Goal: Information Seeking & Learning: Learn about a topic

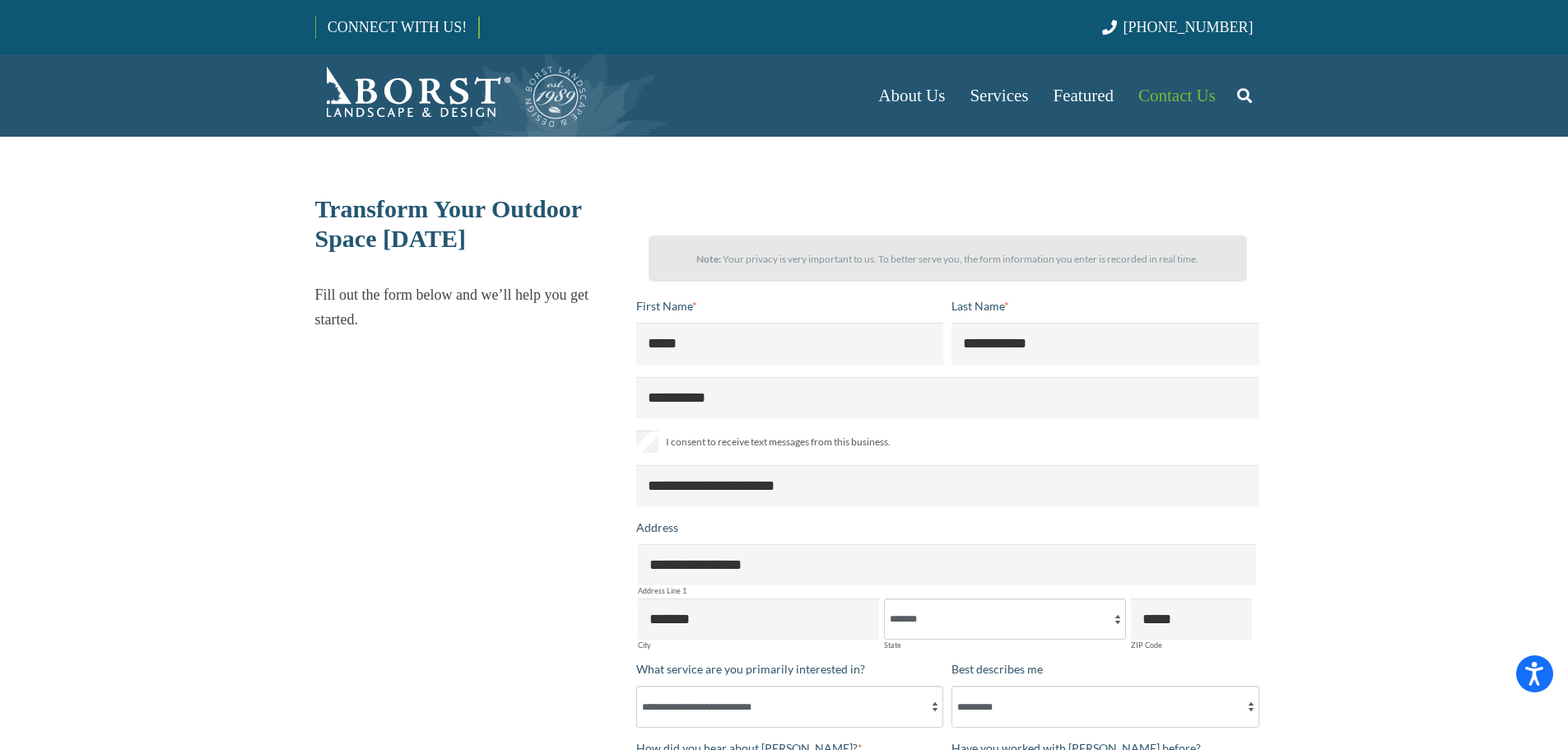
select select "**"
select select "**********"
select select "*********"
select select "**********"
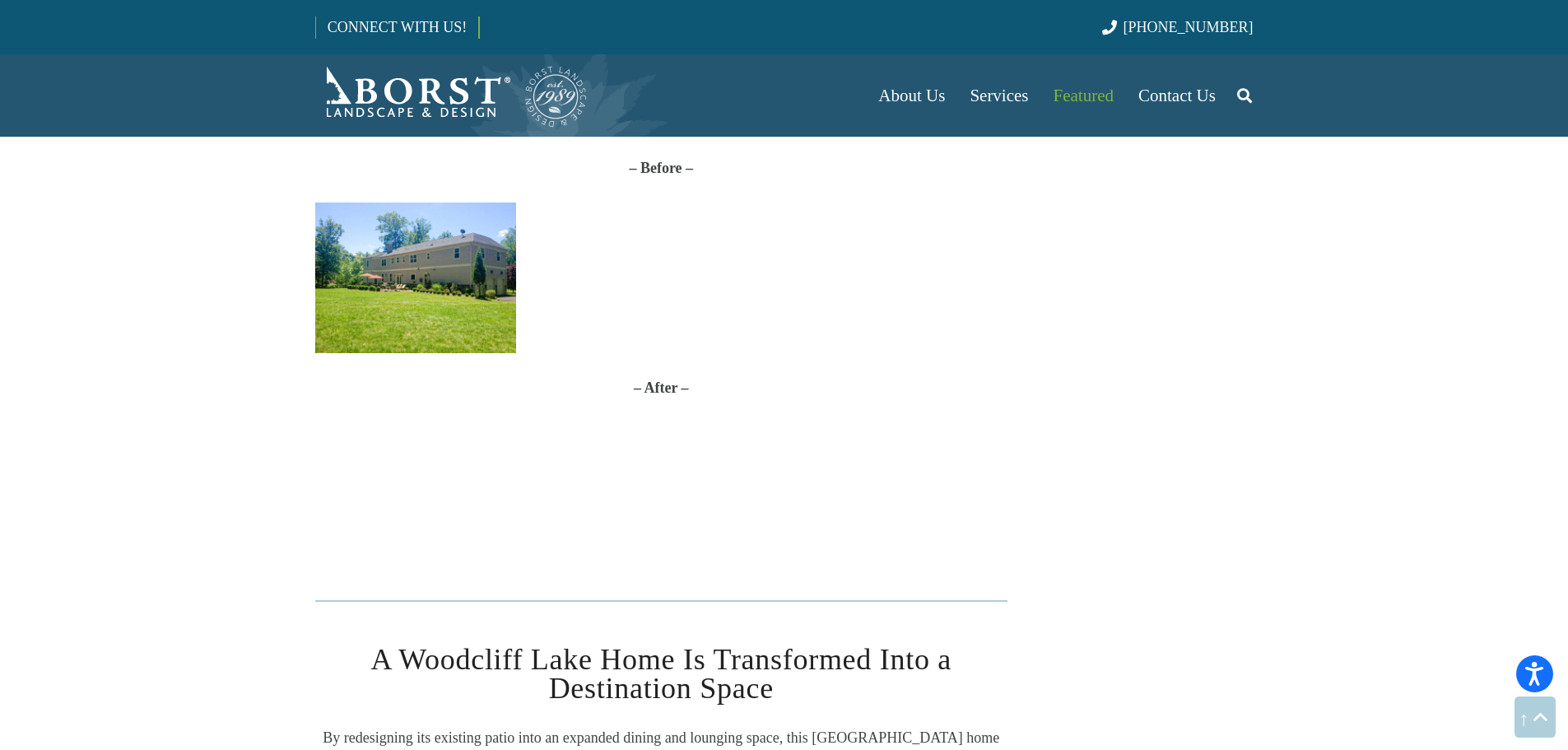
scroll to position [905, 0]
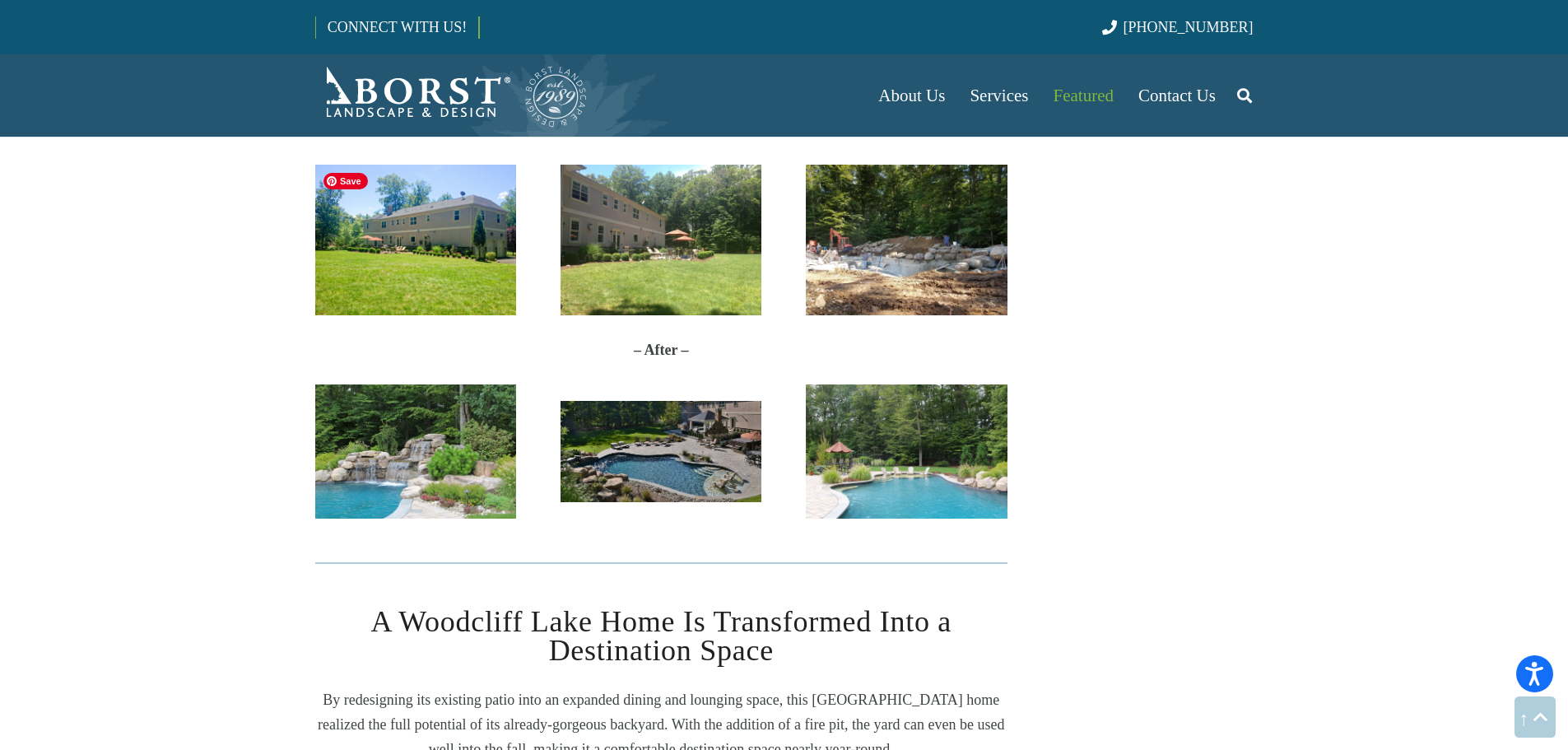
click at [464, 249] on img "Before_V01" at bounding box center [415, 239] width 201 height 151
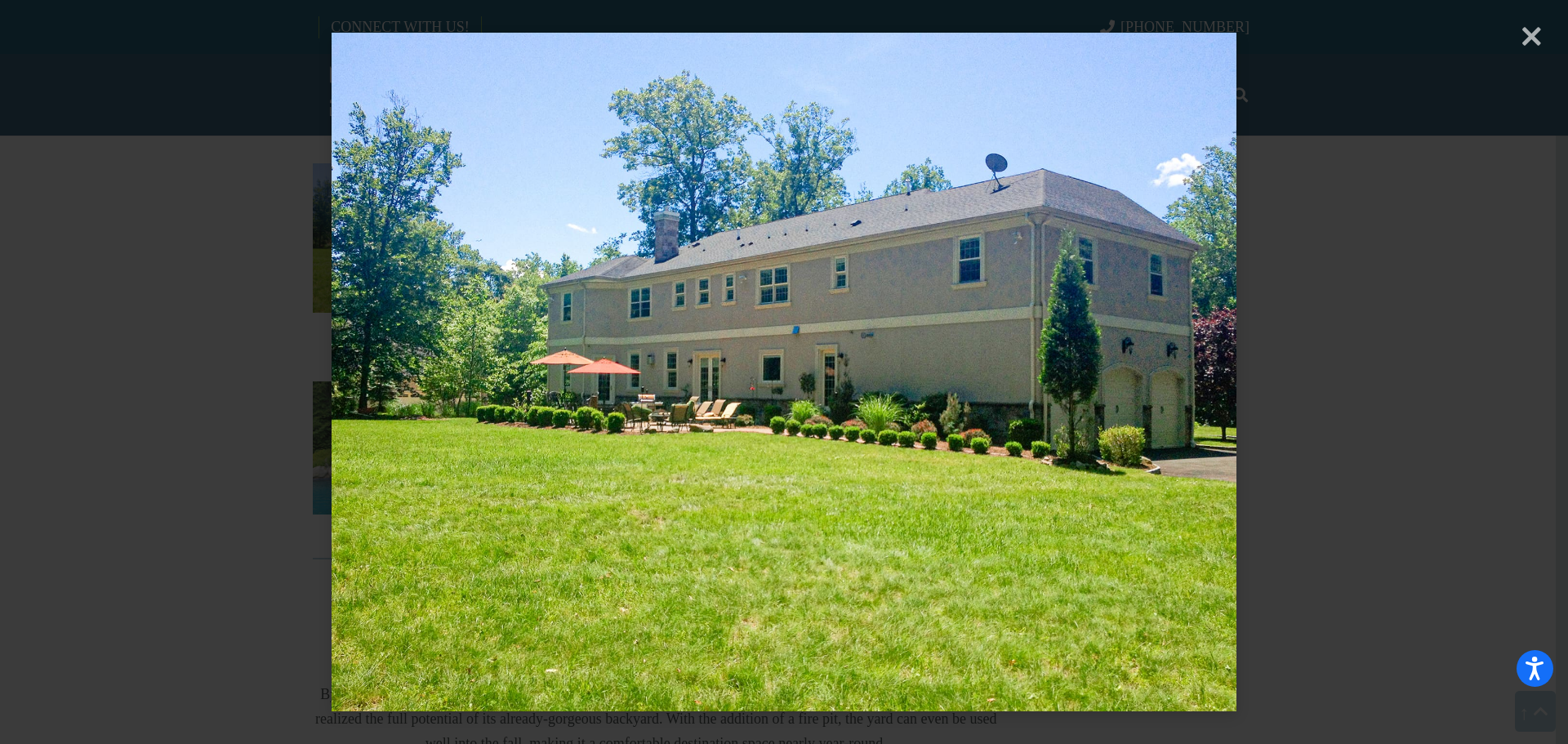
click at [1284, 454] on div "× Loading..." at bounding box center [784, 372] width 1568 height 744
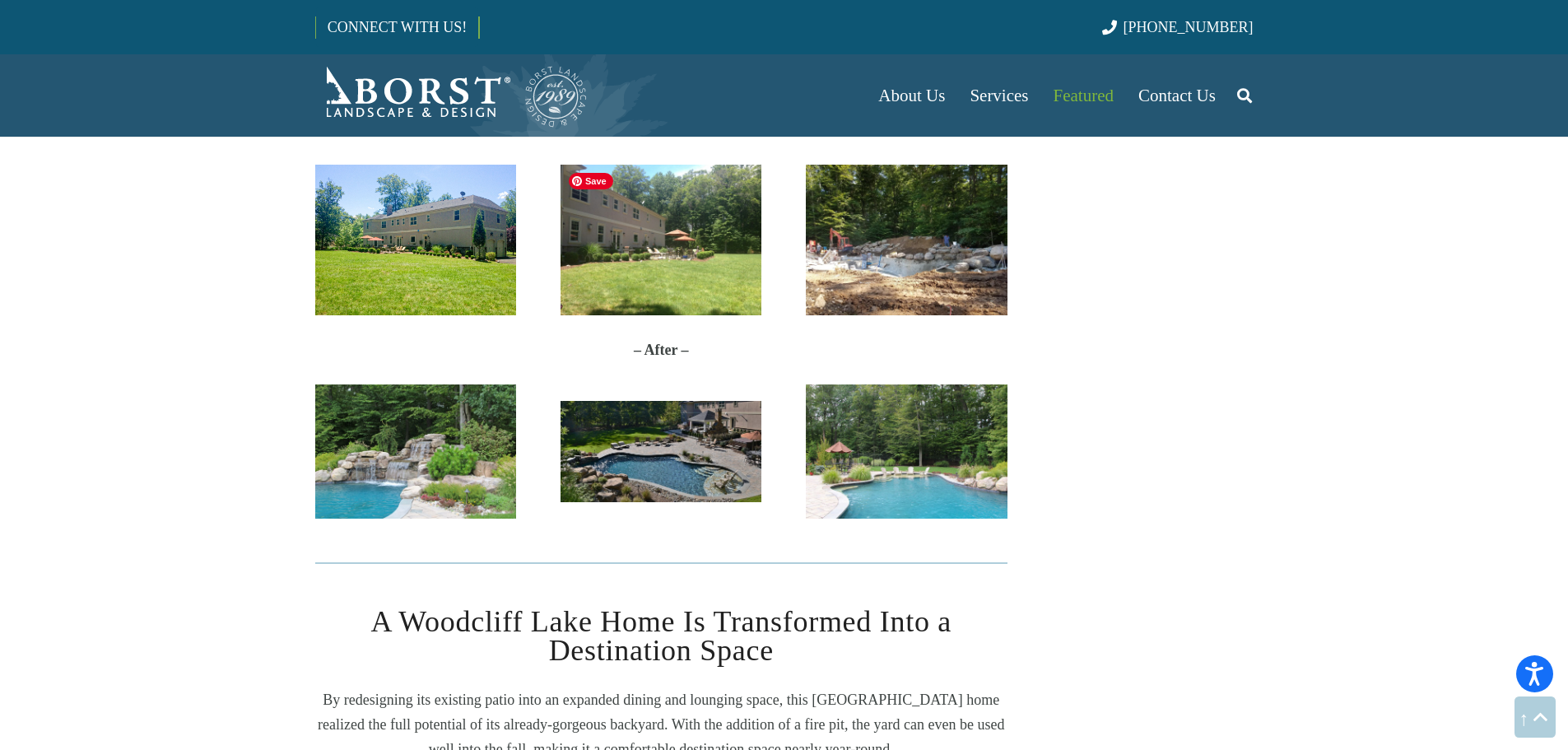
click at [751, 281] on img "Finn Before Photo 2" at bounding box center [661, 239] width 201 height 151
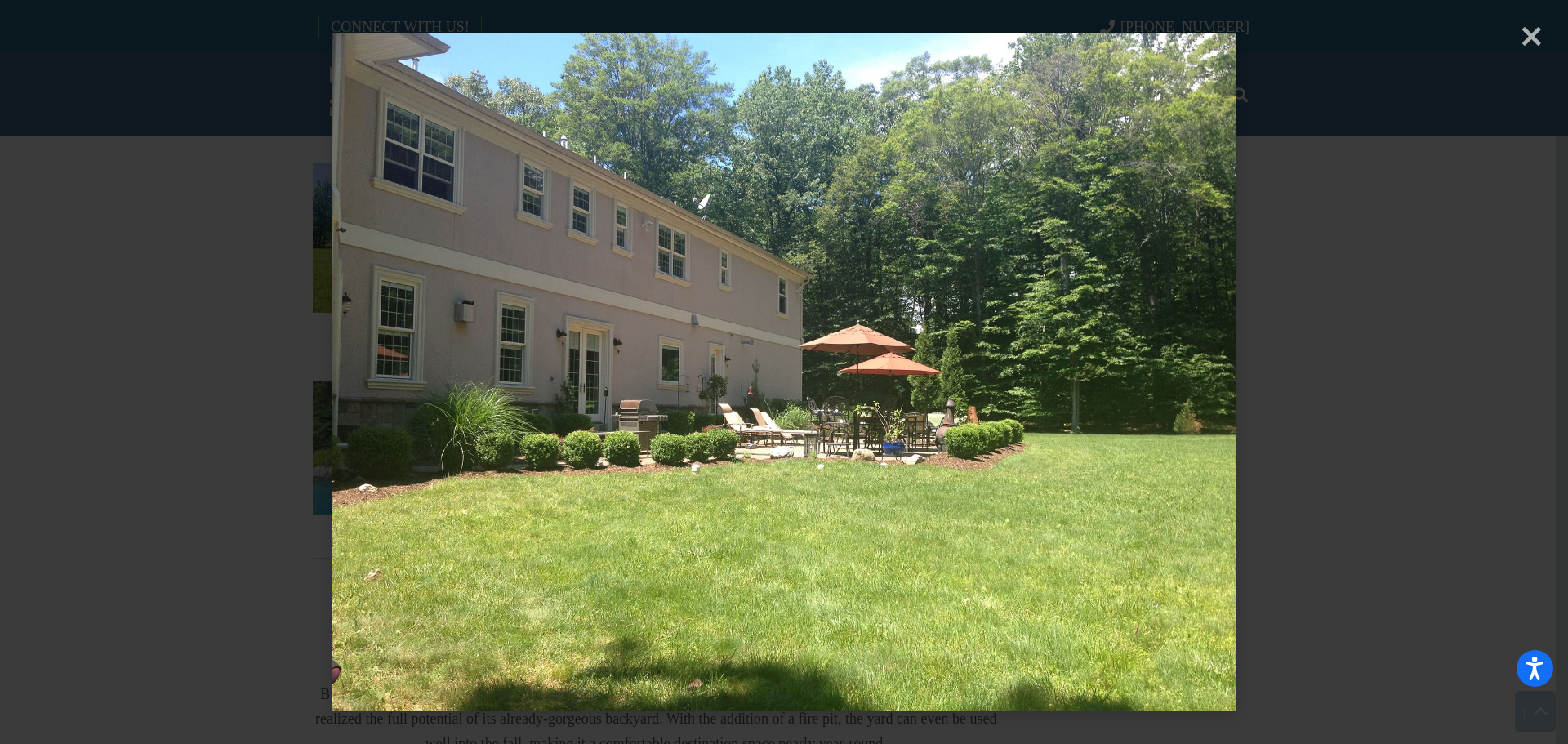
click at [1268, 265] on div "× Loading..." at bounding box center [784, 372] width 1568 height 744
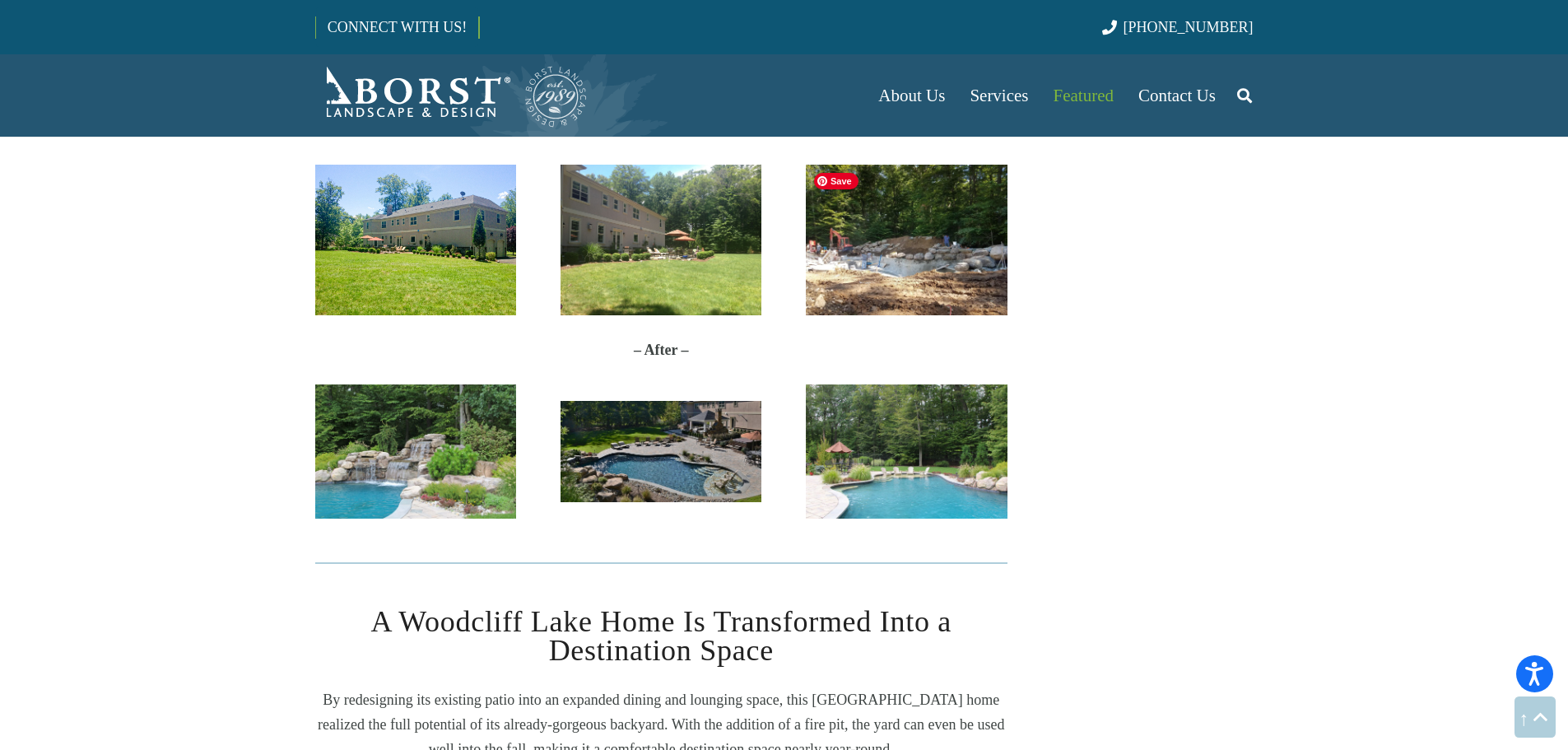
click at [813, 103] on div "About Us Our Team Articles Testimonials Referral Program Careers Services Lands…" at bounding box center [989, 95] width 526 height 83
click at [907, 205] on img "proj-before" at bounding box center [906, 239] width 201 height 151
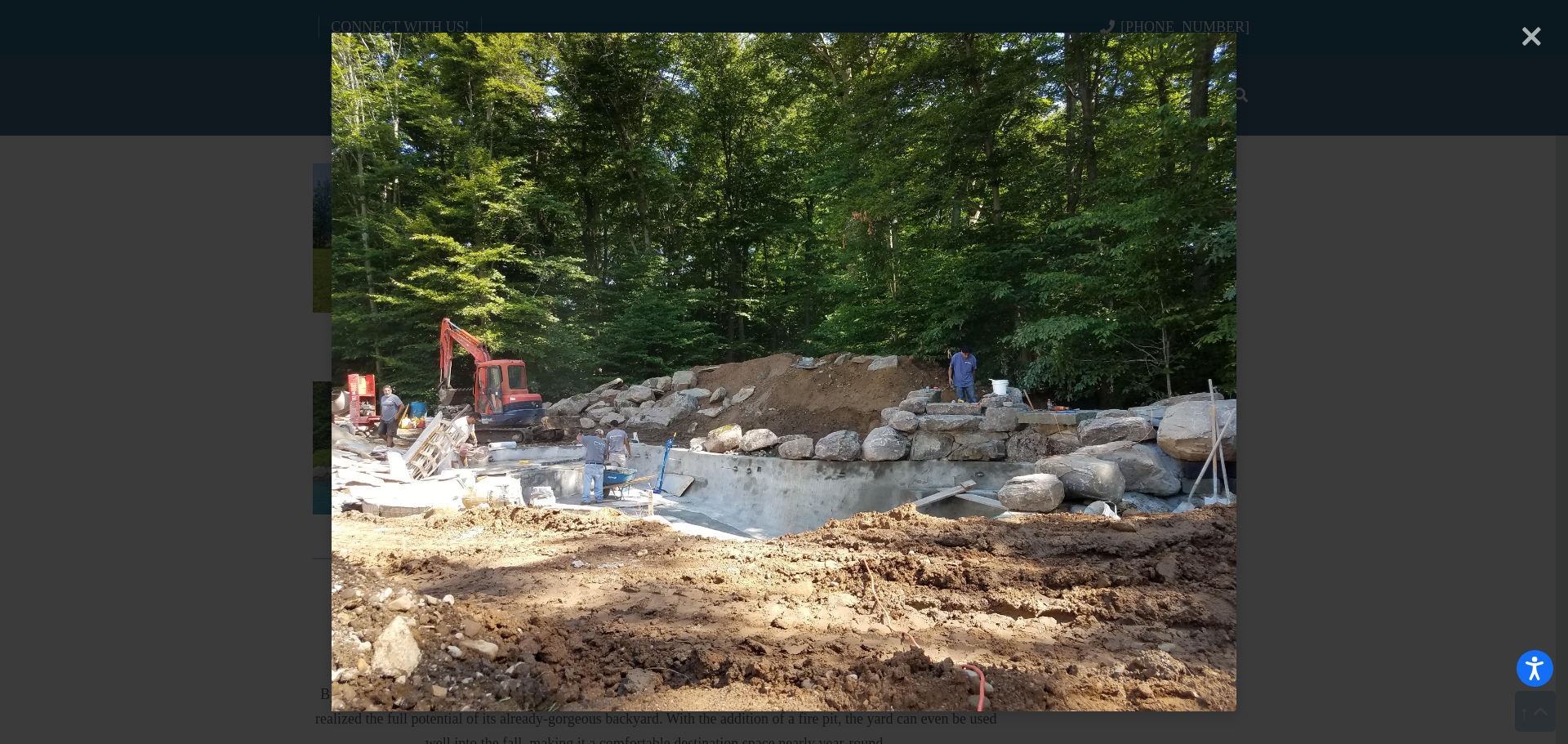
click at [1337, 277] on div "× Loading..." at bounding box center [784, 372] width 1568 height 744
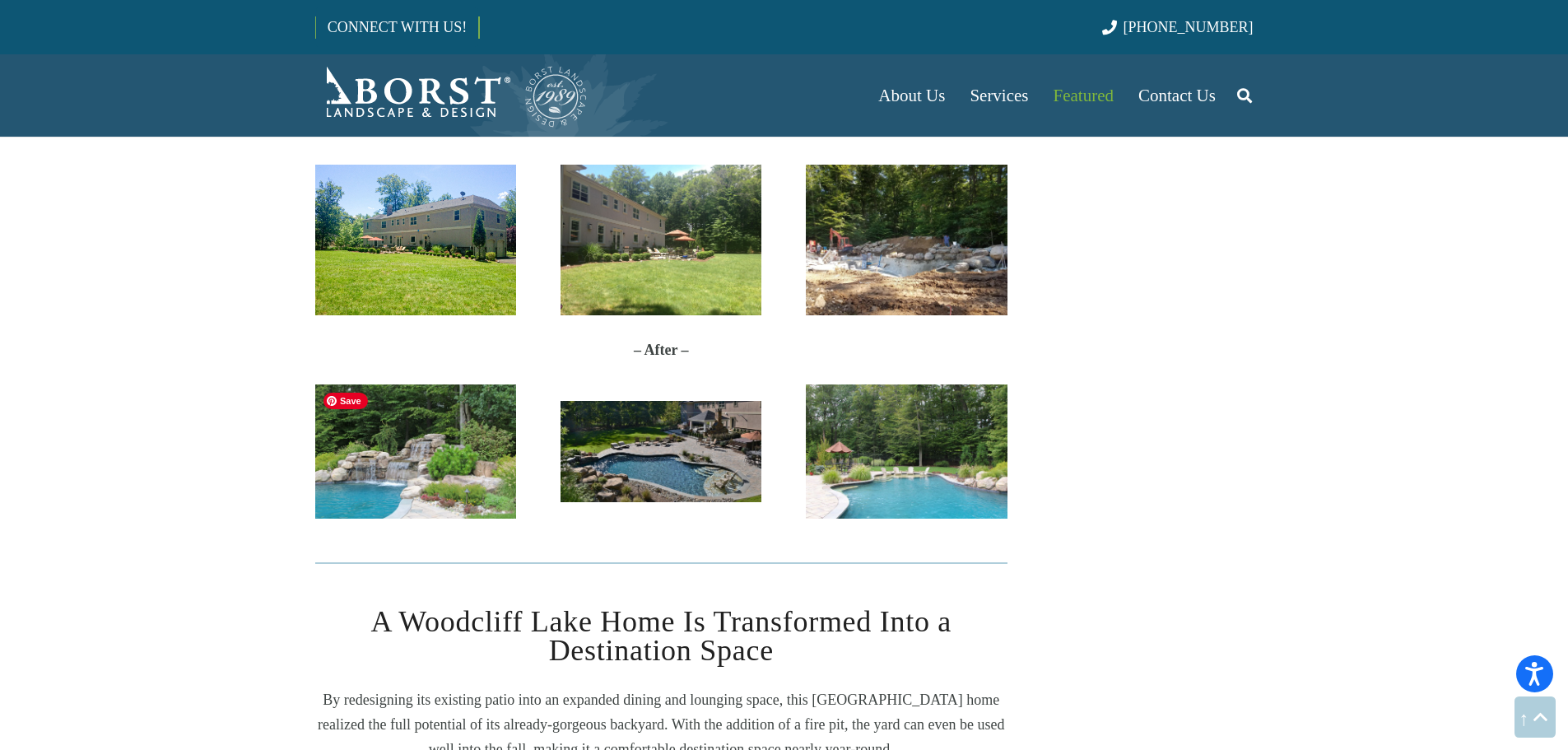
click at [447, 494] on img "IMG_8661" at bounding box center [415, 451] width 201 height 134
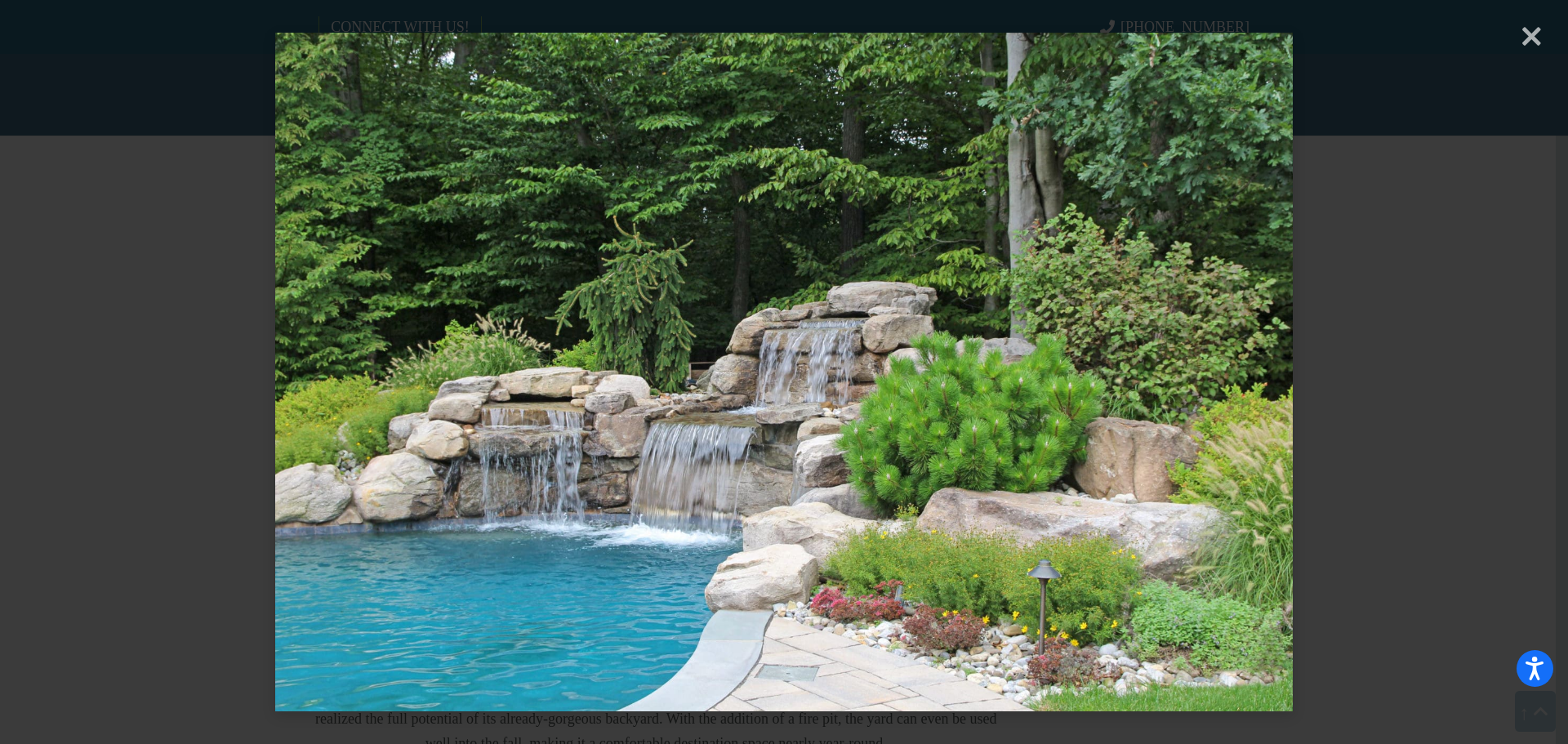
click at [1331, 350] on div "× Loading..." at bounding box center [784, 372] width 1568 height 744
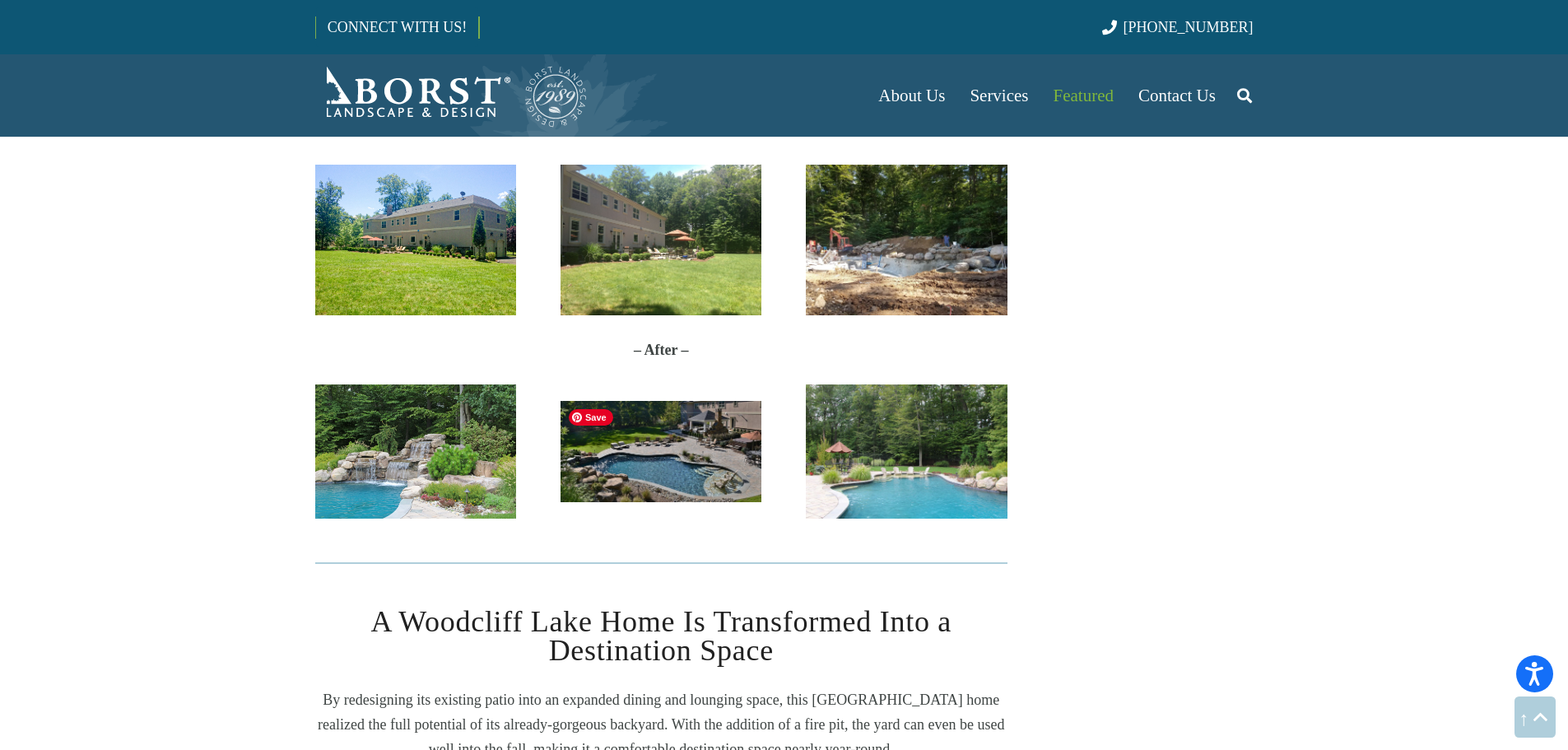
click at [701, 449] on img "2" at bounding box center [661, 452] width 201 height 102
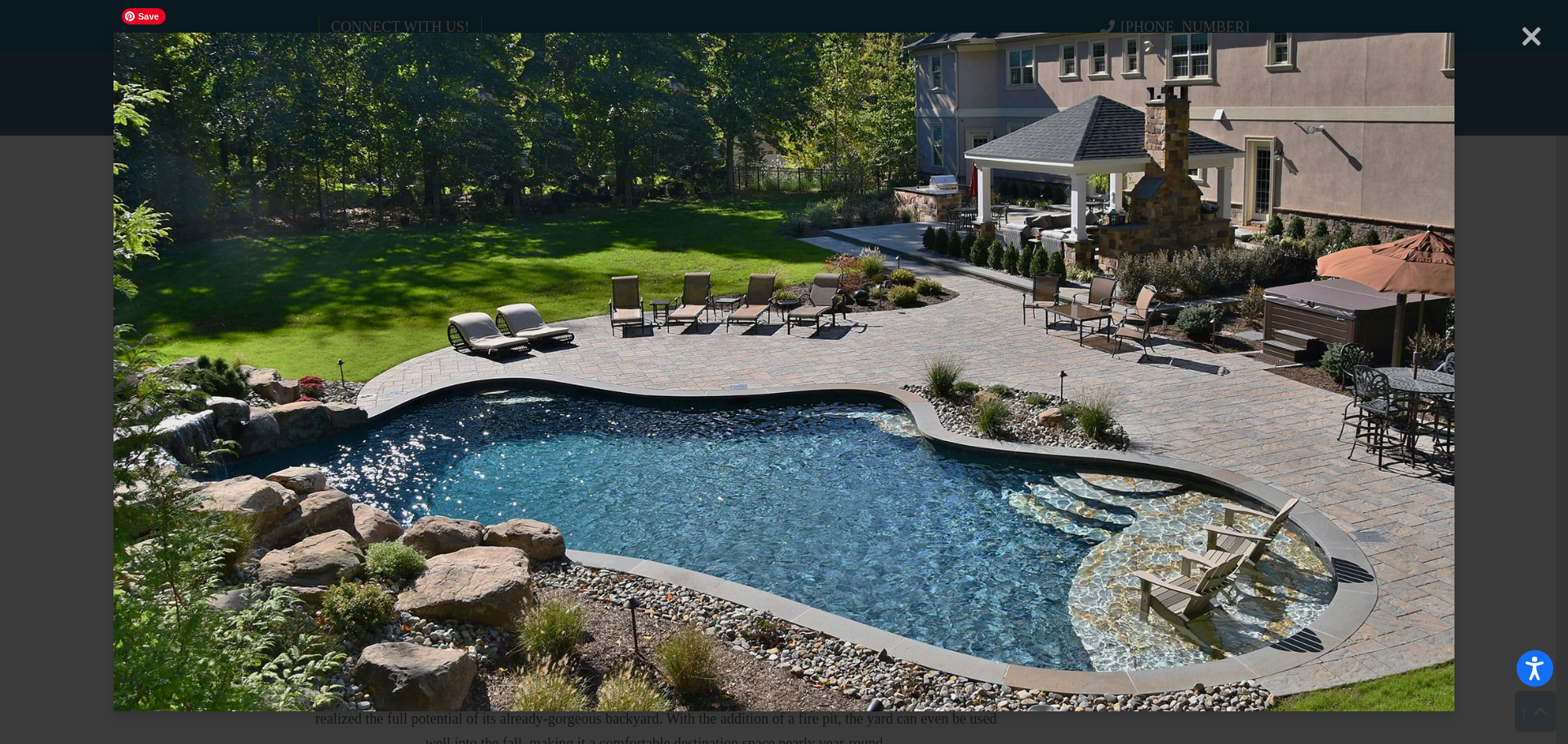
click at [1103, 266] on img at bounding box center [784, 372] width 1340 height 744
click at [1524, 35] on div "× Loading..." at bounding box center [784, 372] width 1568 height 744
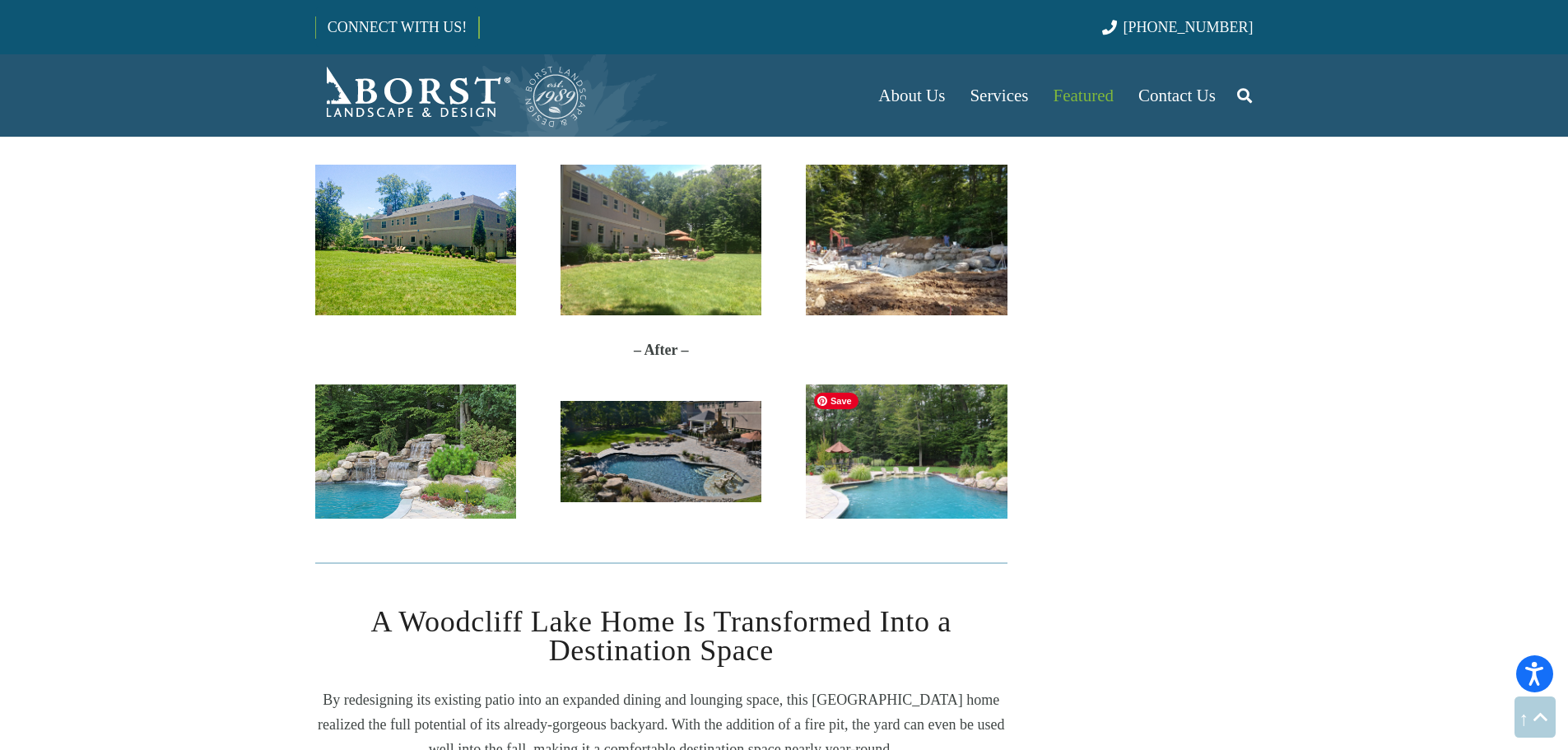
click at [982, 478] on img "IMG_8663" at bounding box center [906, 451] width 201 height 134
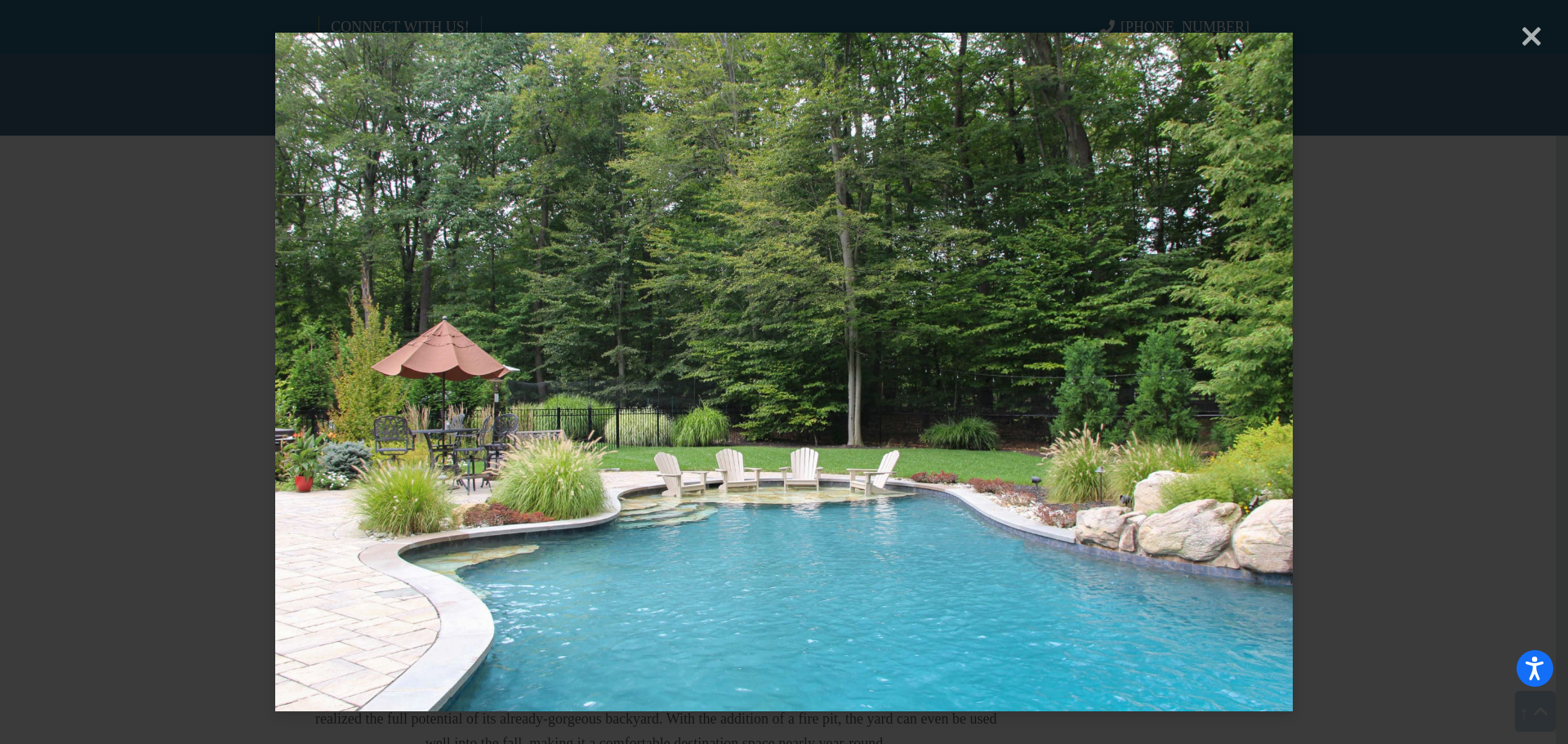
click at [1534, 40] on div "× Loading..." at bounding box center [784, 372] width 1568 height 744
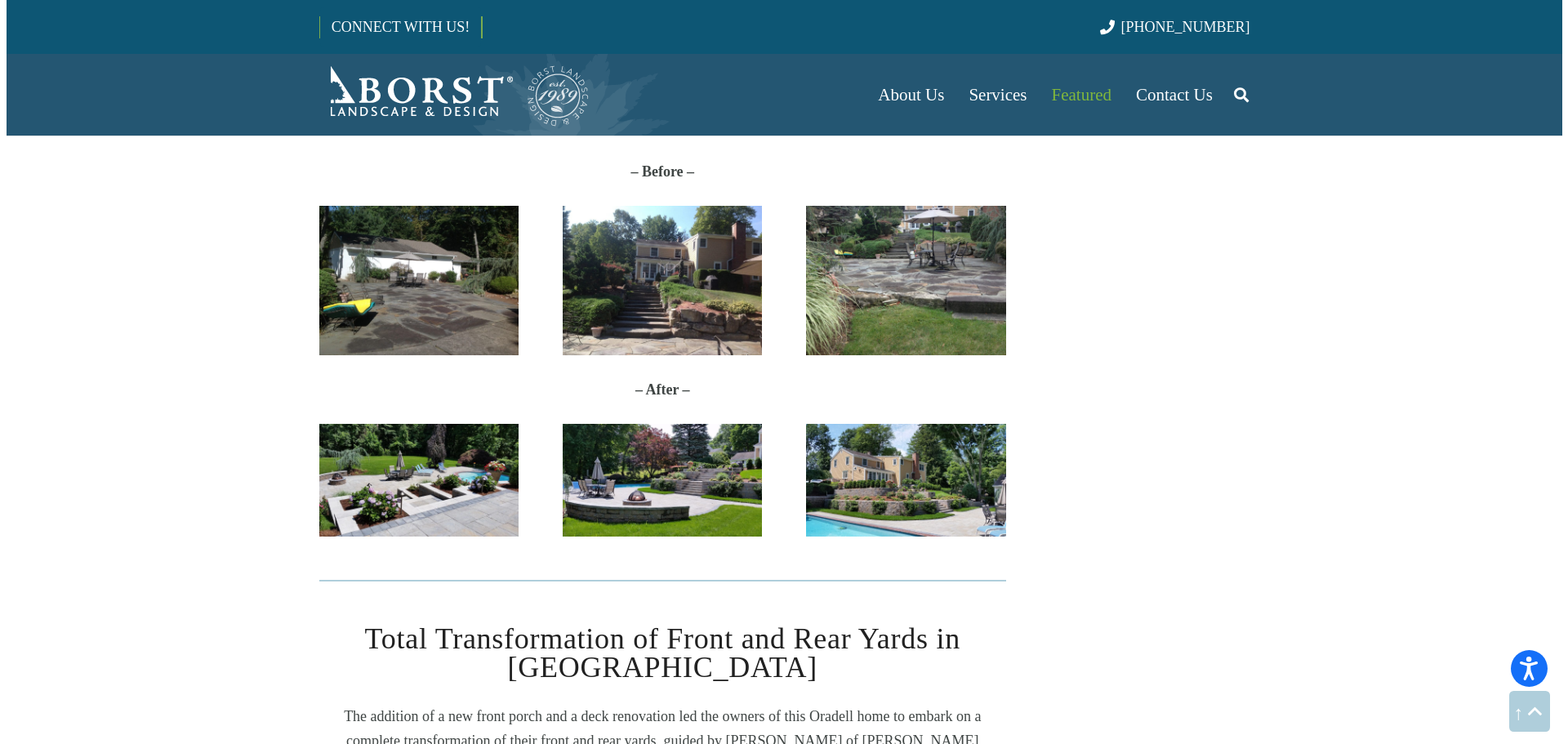
scroll to position [1879, 0]
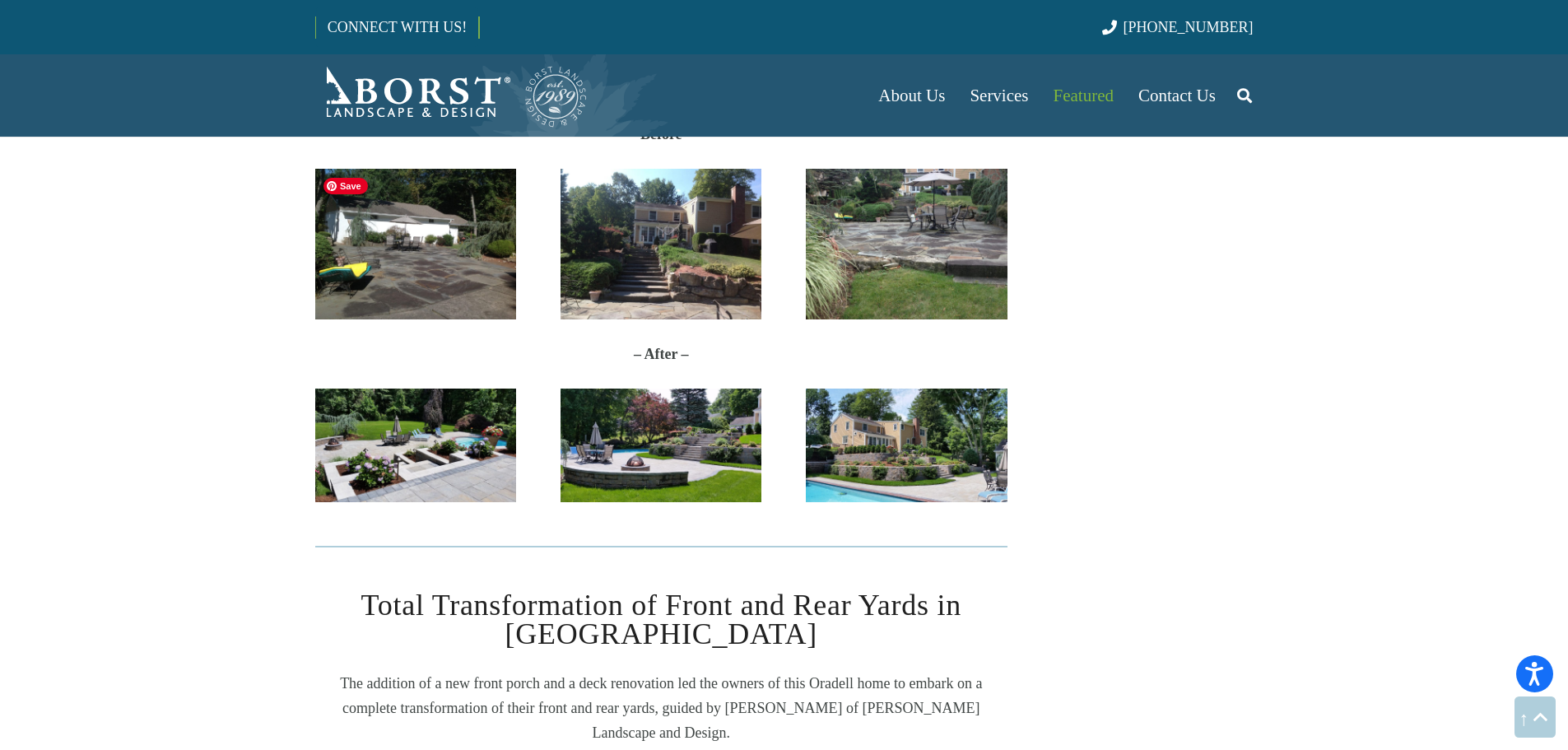
click at [468, 256] on img "Anderson-Before2" at bounding box center [415, 244] width 201 height 151
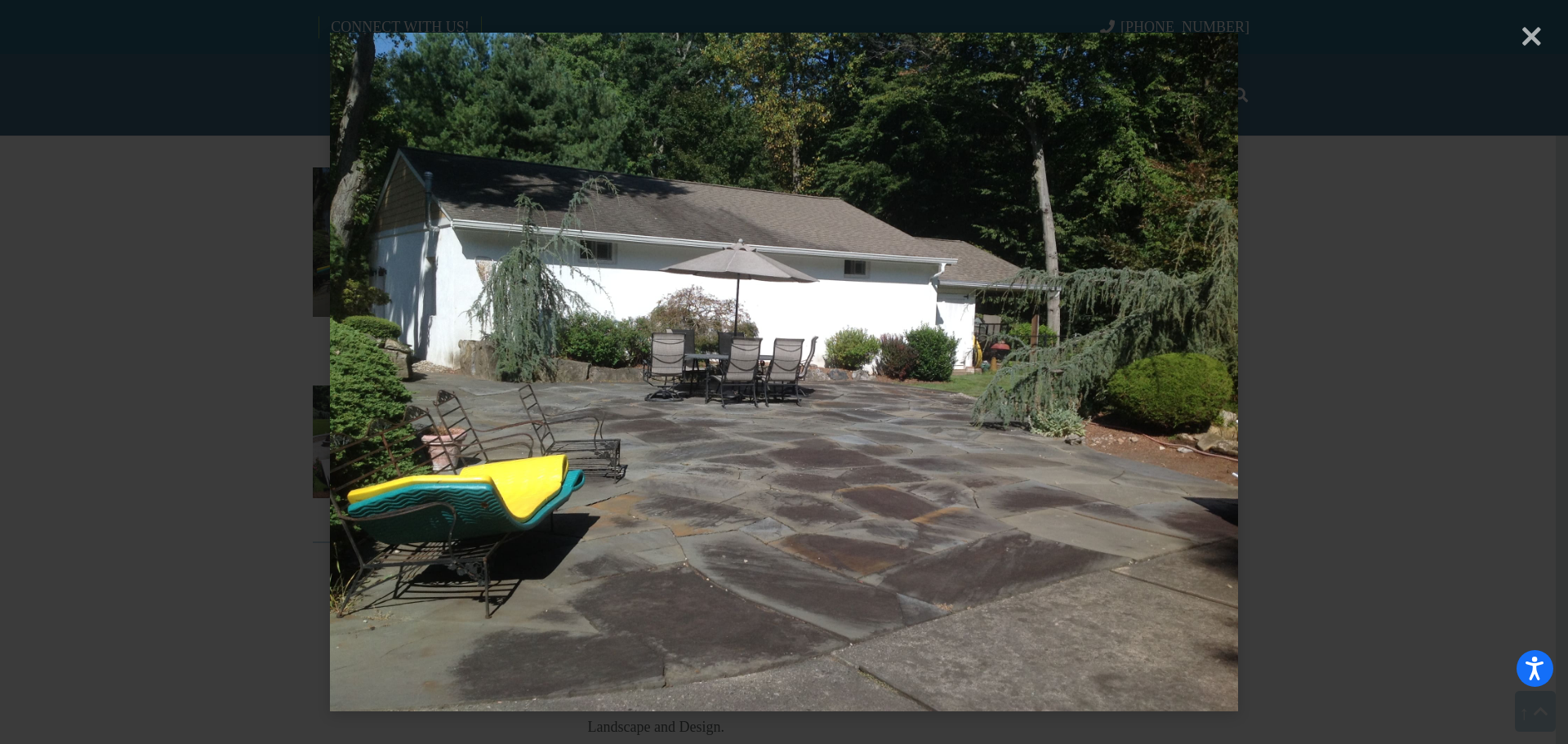
click at [1428, 341] on div "× Loading..." at bounding box center [784, 372] width 1568 height 744
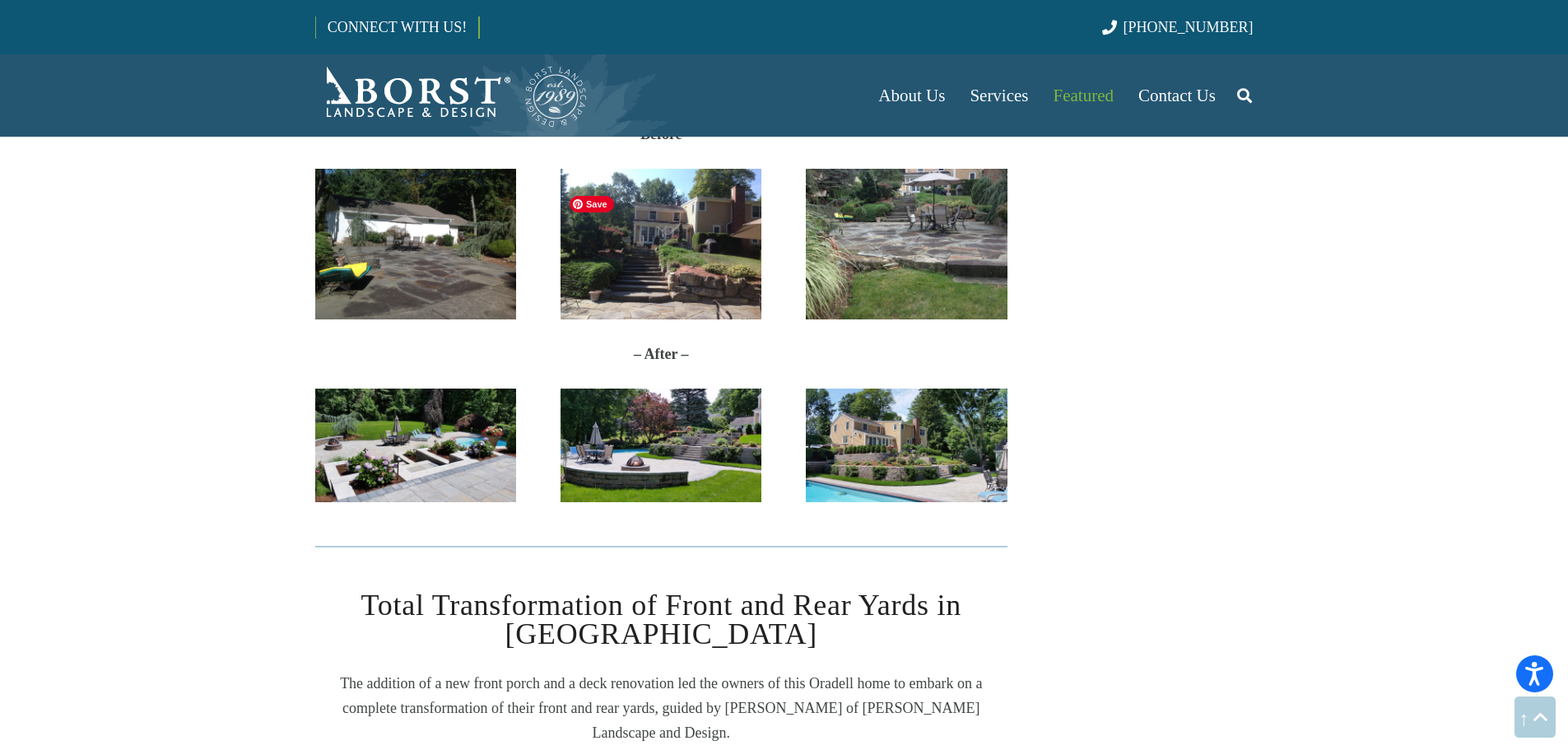
click at [765, 223] on div at bounding box center [661, 244] width 245 height 151
click at [736, 227] on img "Anderson-Before3" at bounding box center [661, 244] width 201 height 151
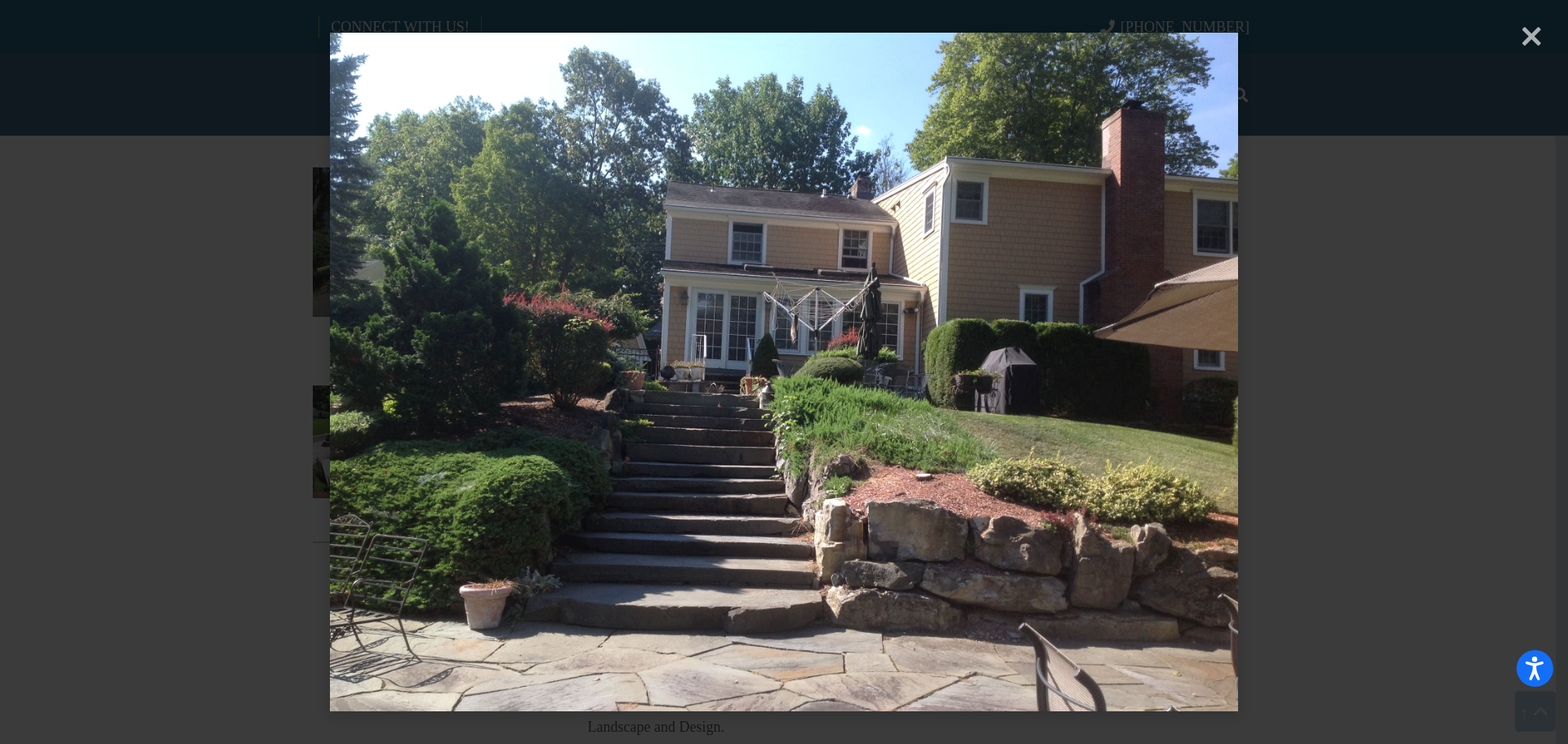
click at [1293, 275] on div "× Loading..." at bounding box center [784, 372] width 1568 height 744
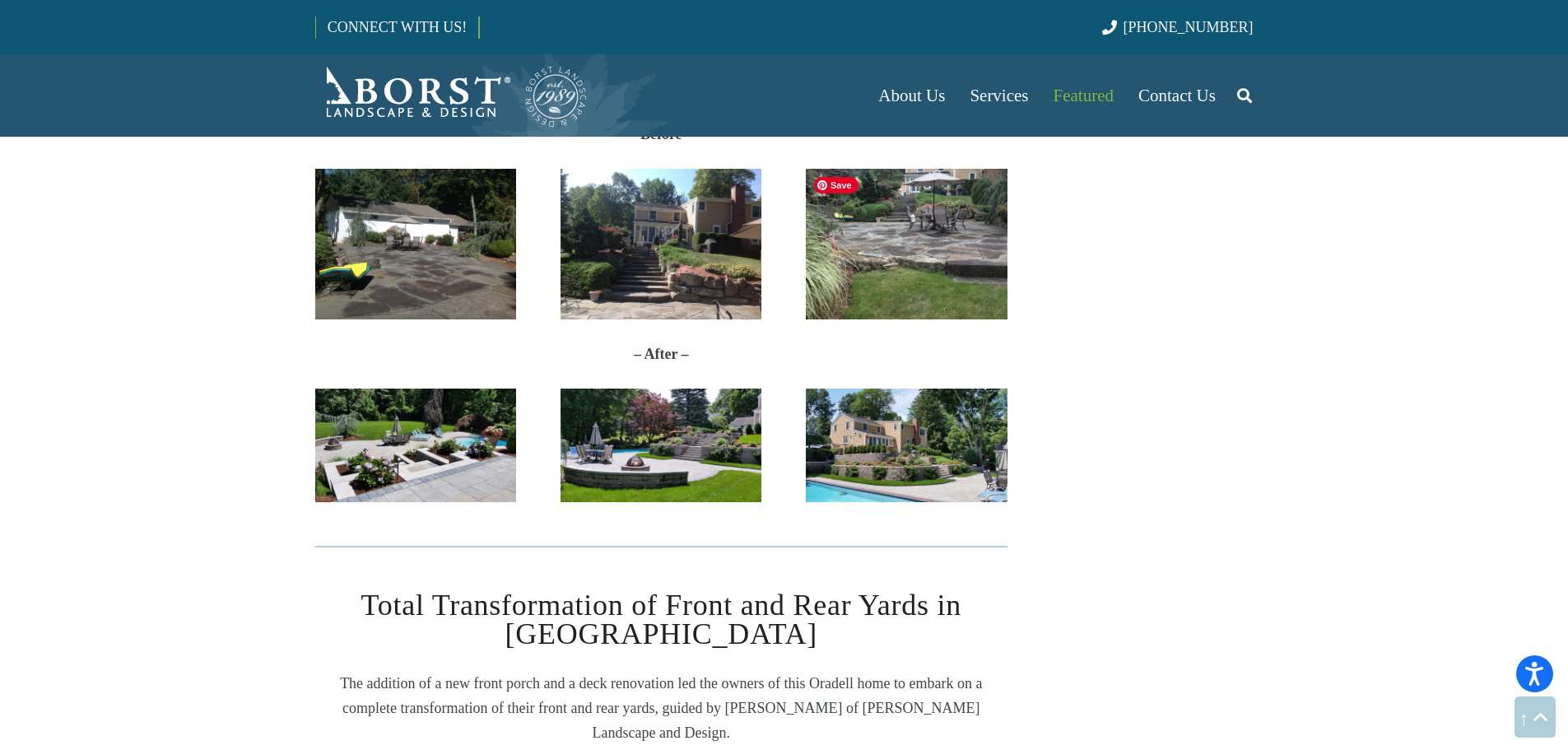
click at [985, 300] on img "Anderson-Before1" at bounding box center [906, 244] width 201 height 151
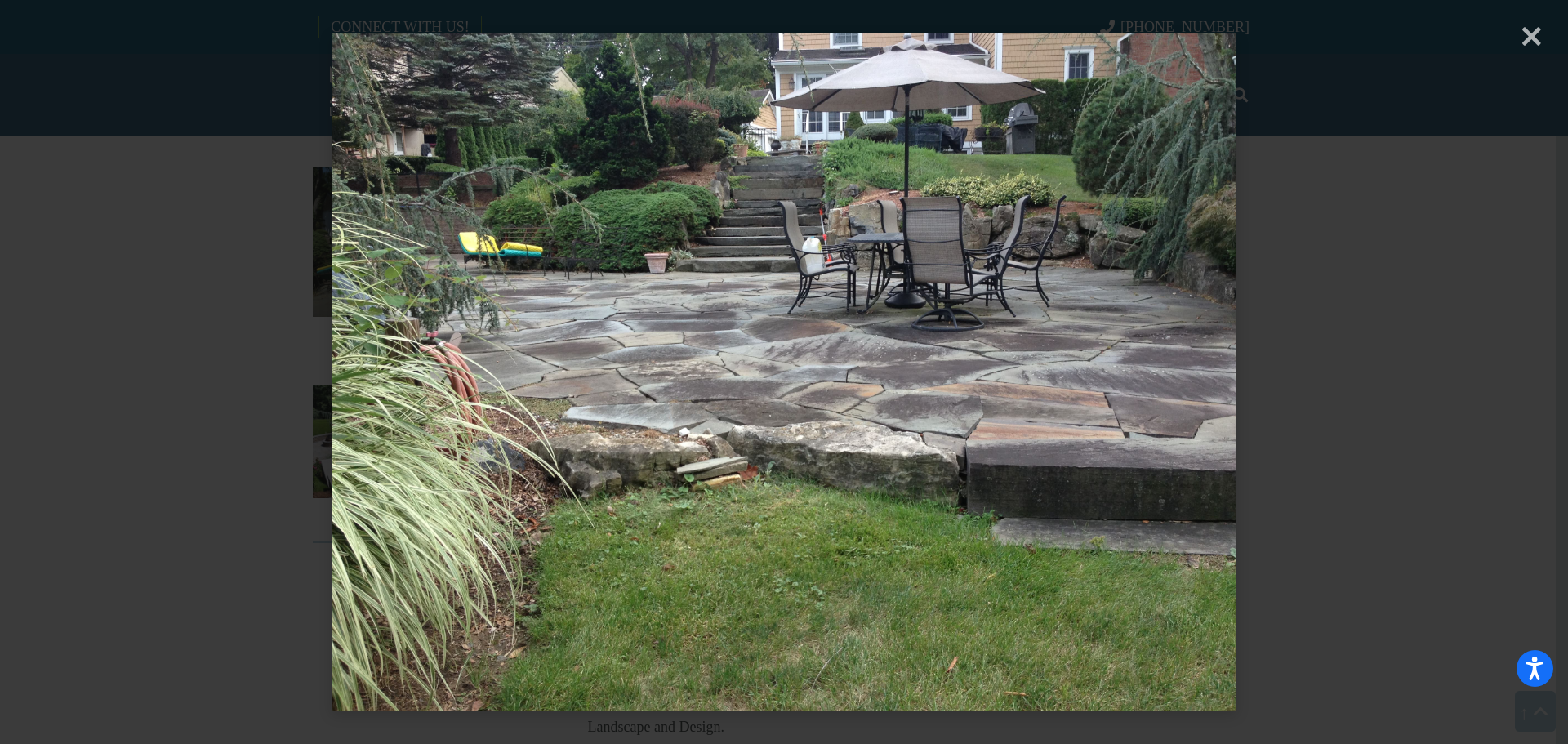
click at [1312, 280] on div "× Loading..." at bounding box center [784, 372] width 1568 height 744
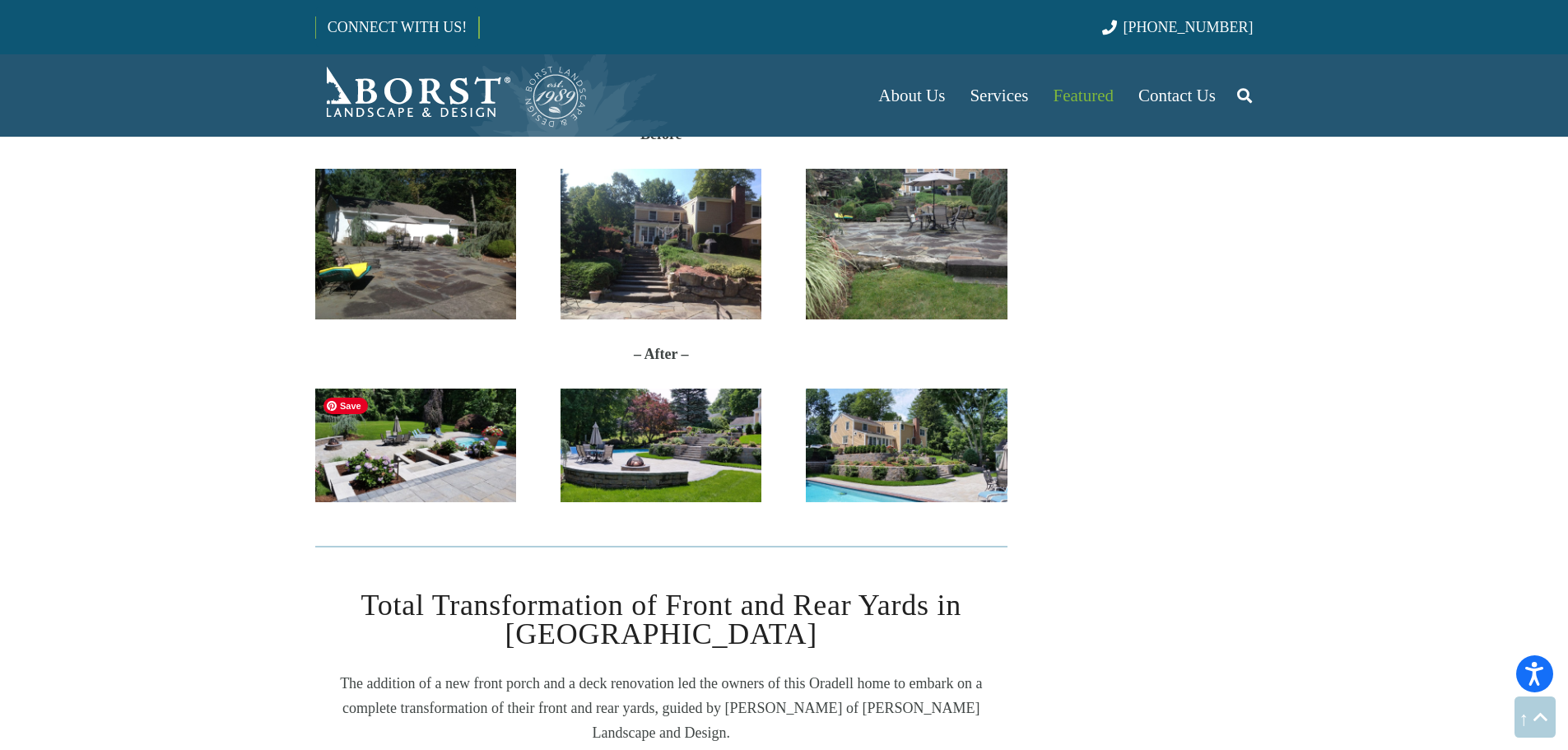
click at [463, 491] on img "2017-06-27-11.43.00" at bounding box center [415, 445] width 201 height 113
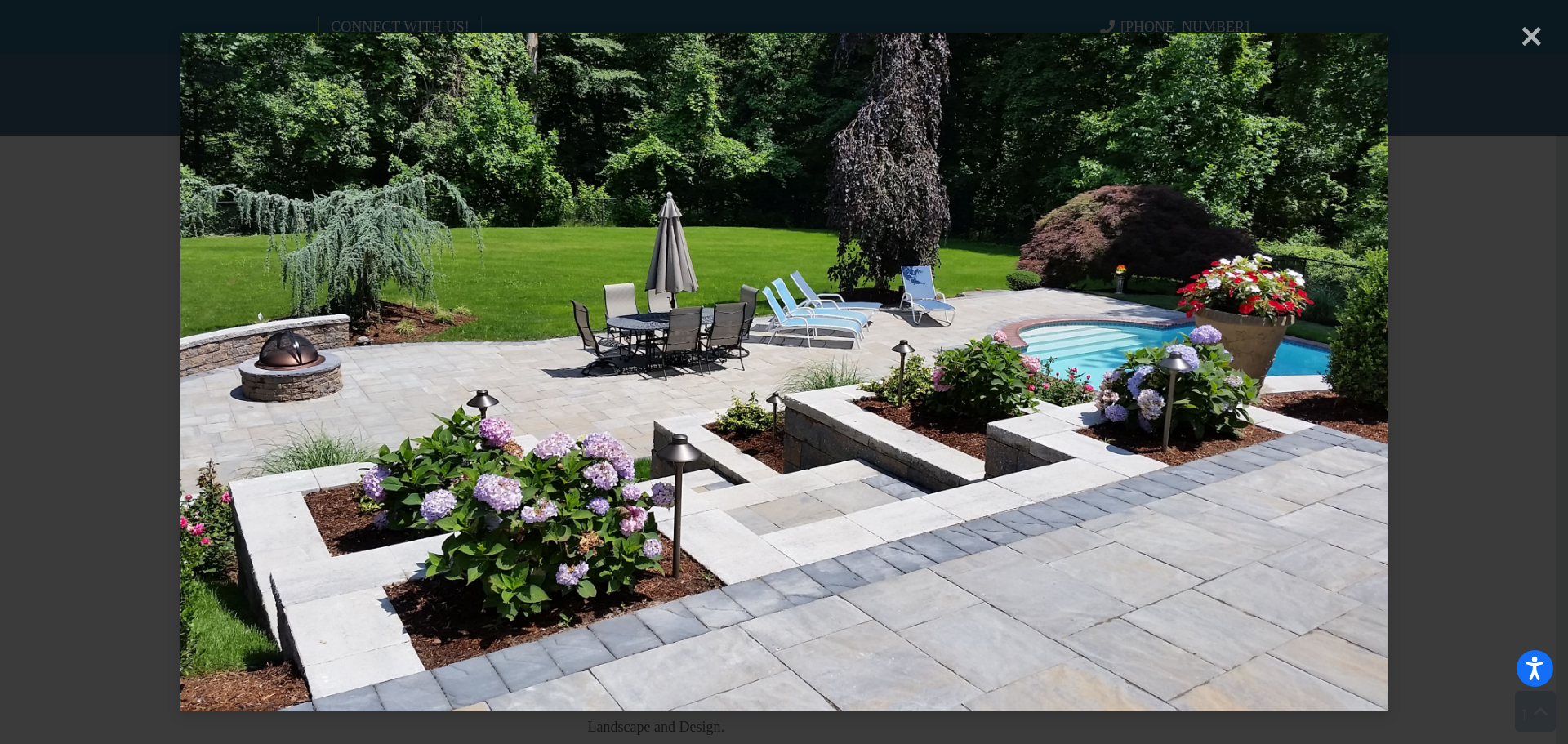
click at [1446, 228] on div "× Loading..." at bounding box center [784, 372] width 1568 height 744
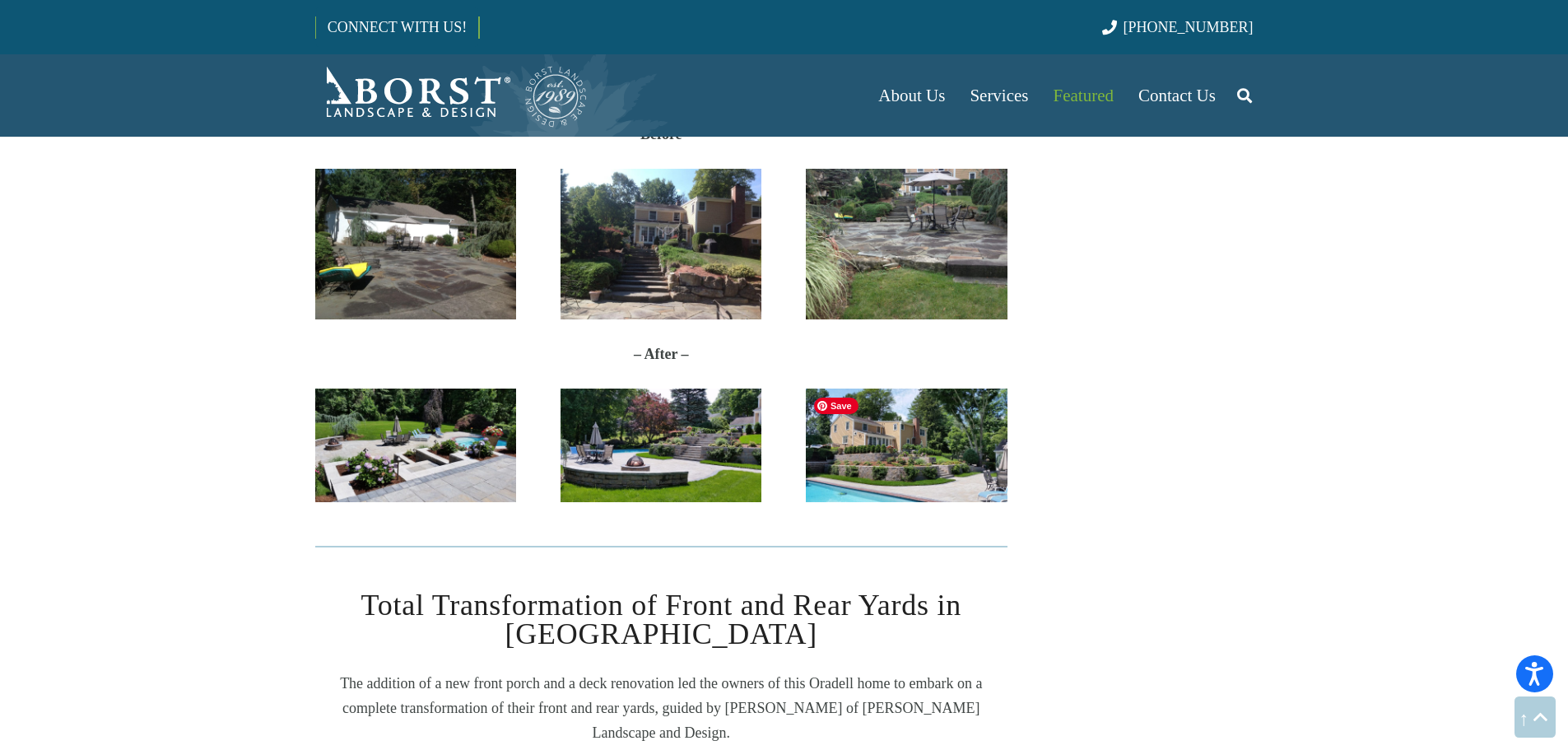
click at [852, 472] on img "20170627_114212" at bounding box center [906, 445] width 201 height 113
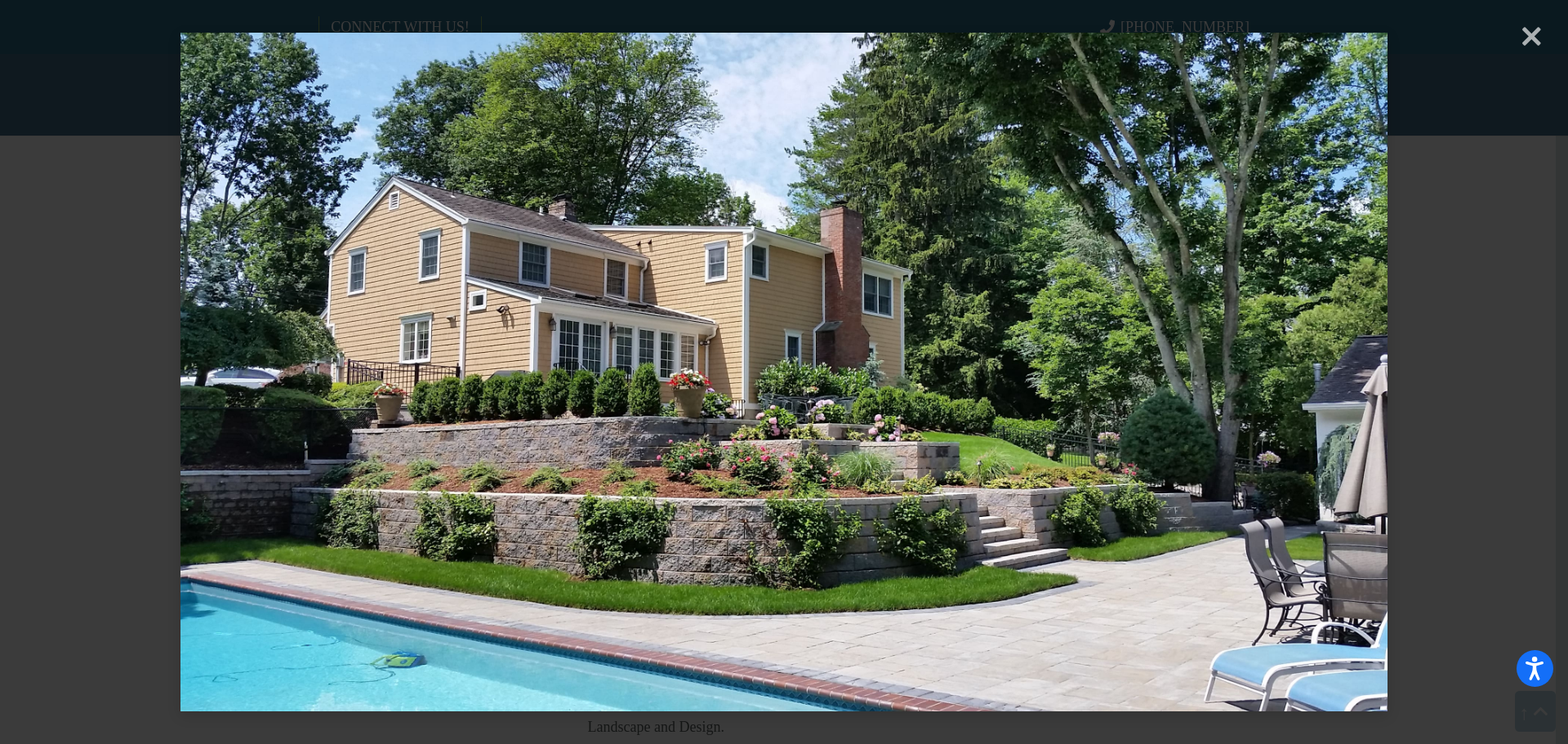
click at [1463, 267] on div "× Loading..." at bounding box center [784, 372] width 1568 height 744
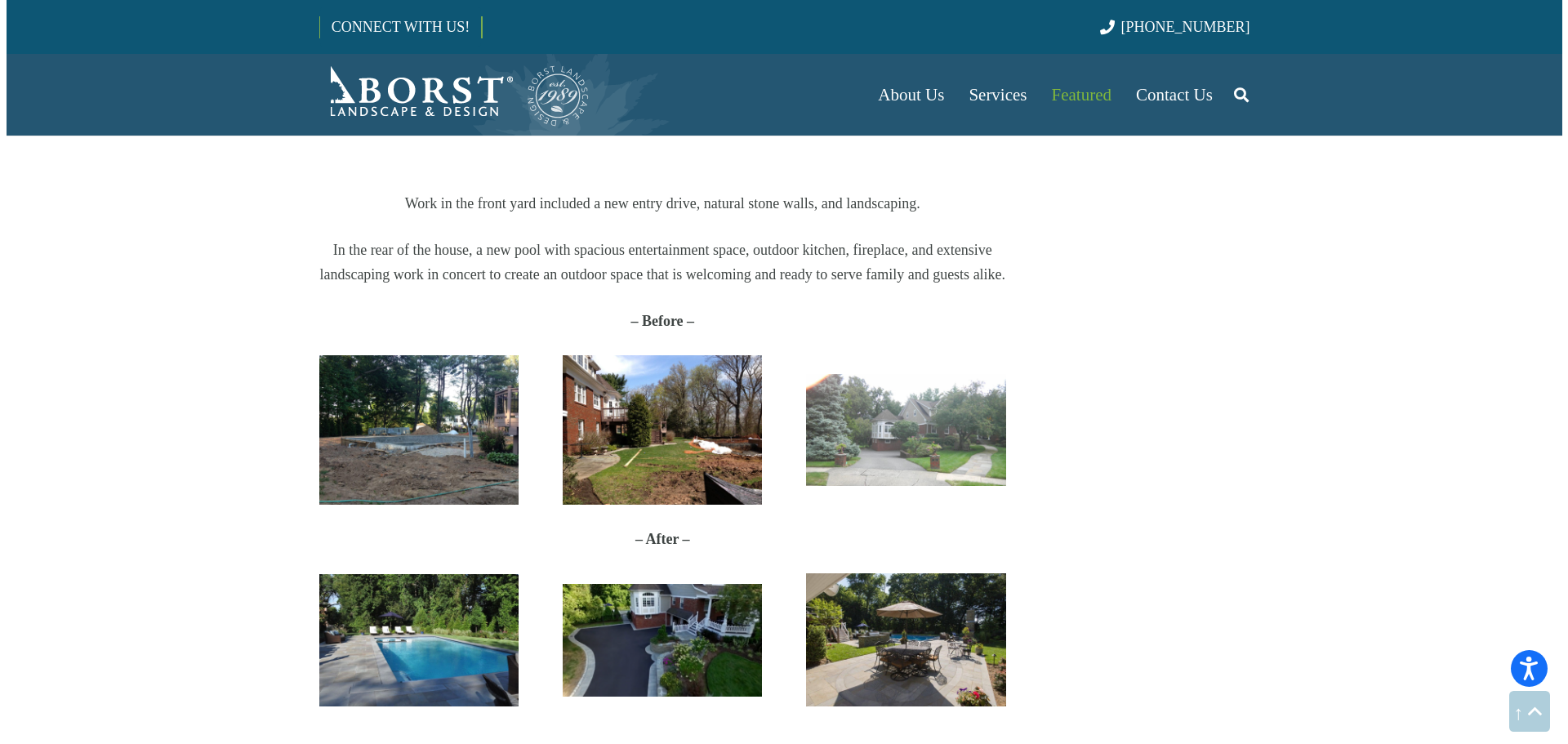
scroll to position [2777, 0]
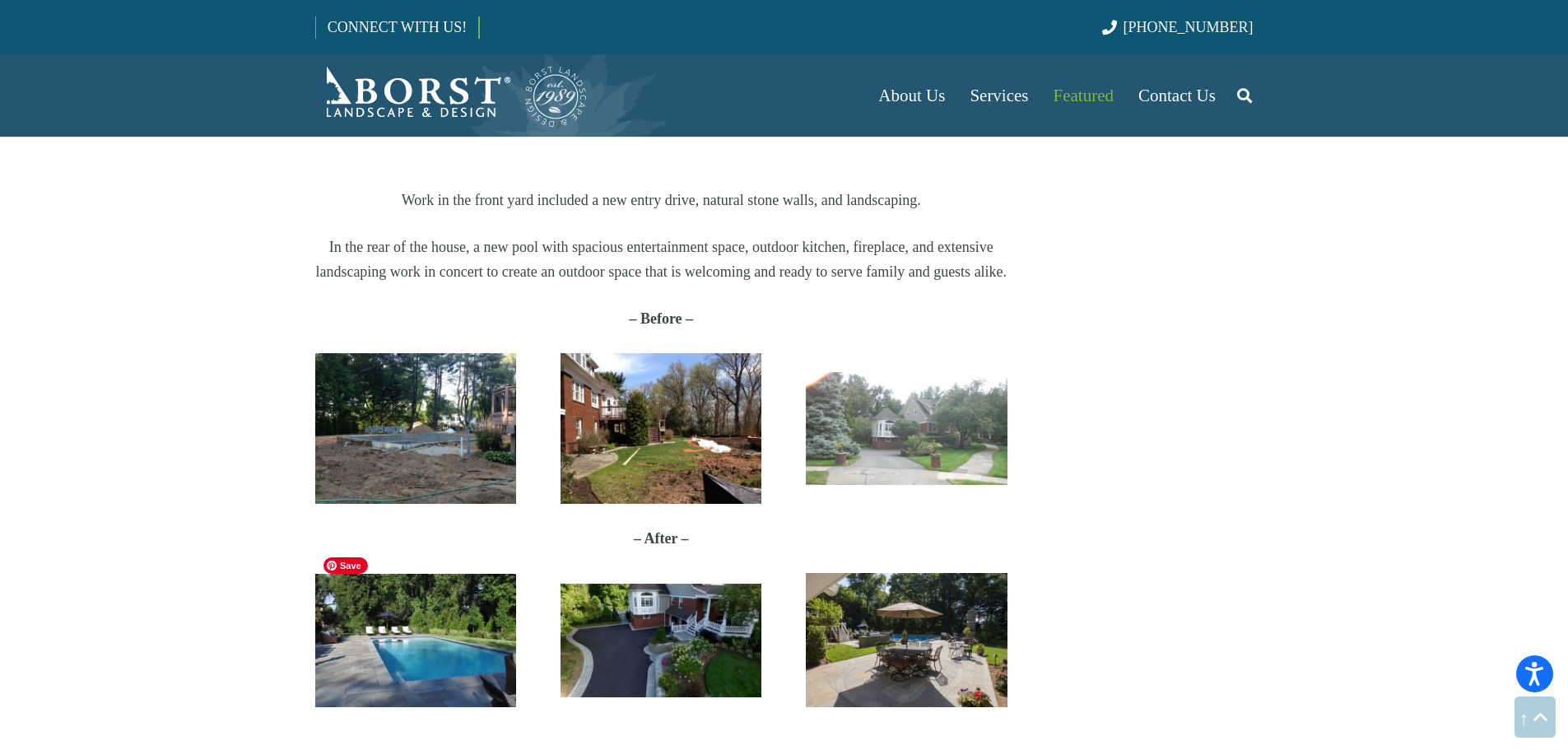
click at [359, 643] on img "Oradell" at bounding box center [415, 641] width 201 height 133
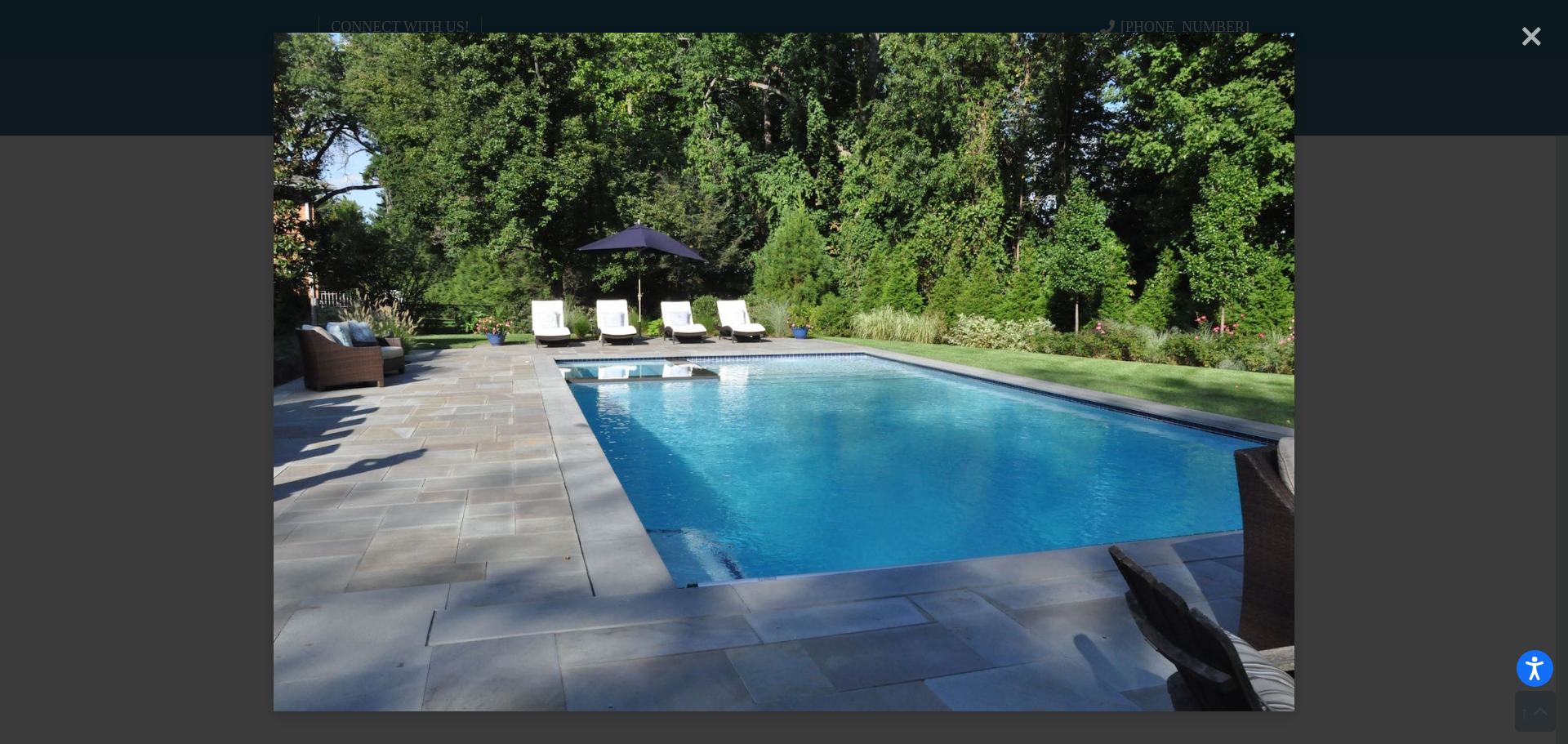
click at [1419, 239] on div "× Loading..." at bounding box center [784, 372] width 1568 height 744
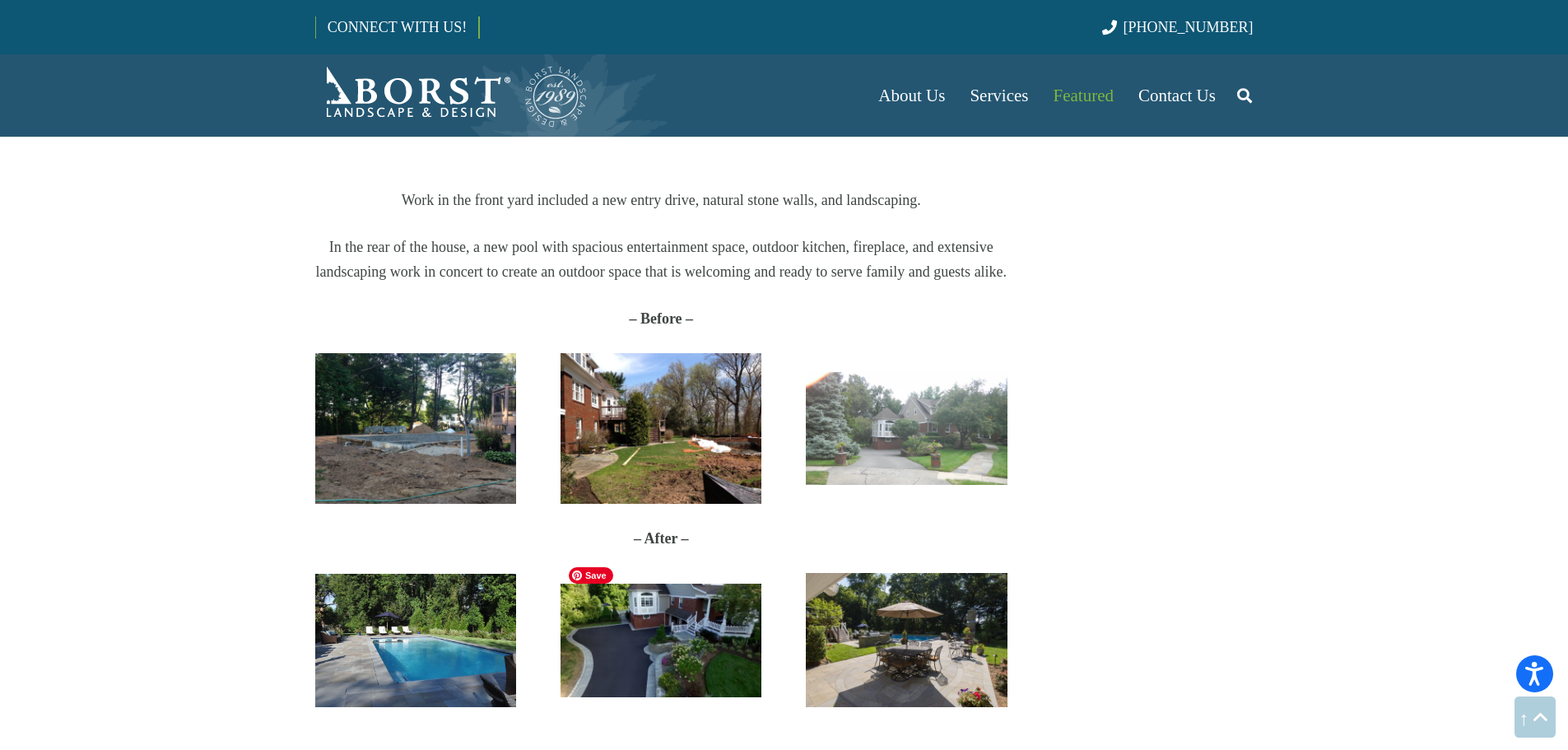
click at [711, 608] on img "Oradell" at bounding box center [661, 640] width 201 height 113
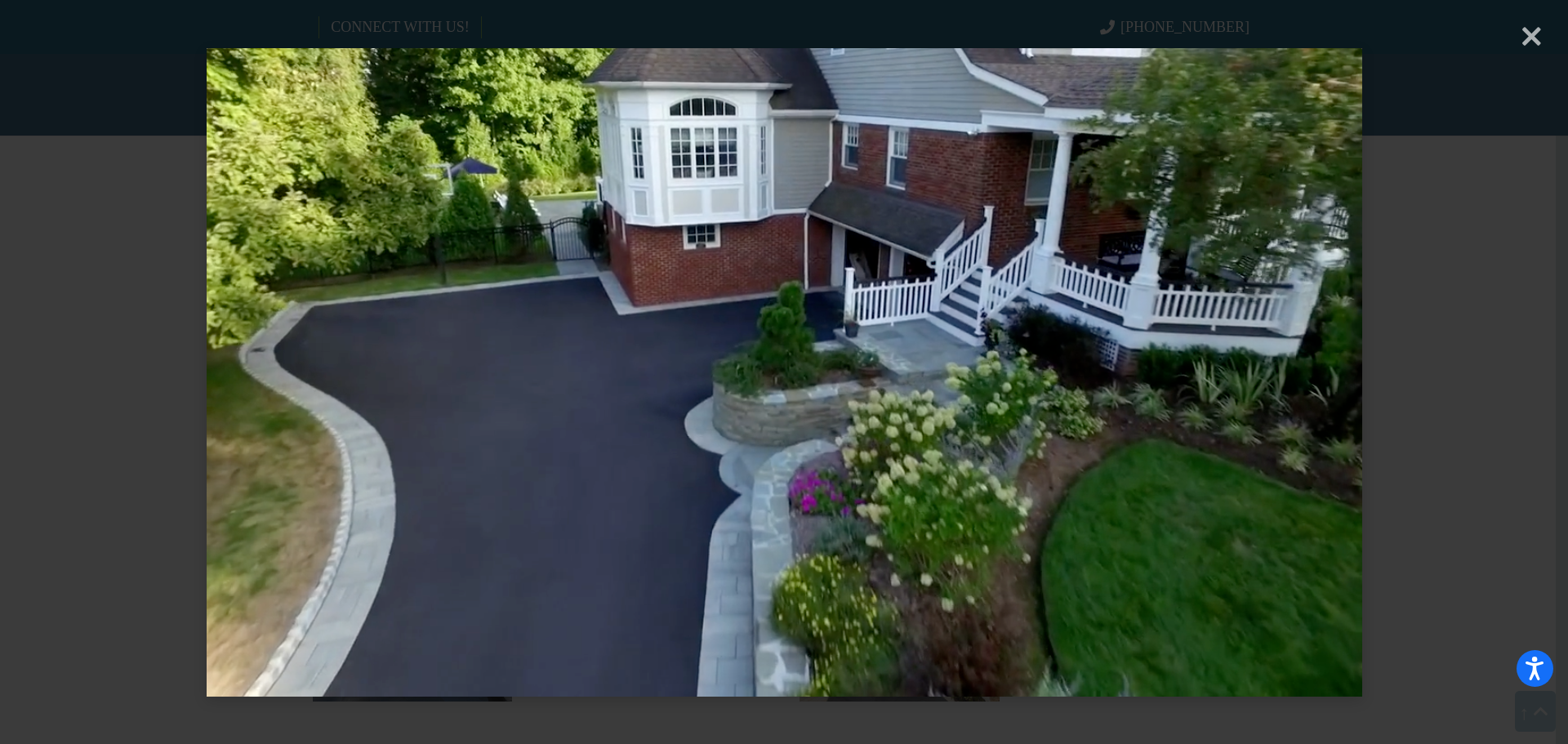
click at [1446, 251] on div "× Loading..." at bounding box center [784, 372] width 1568 height 744
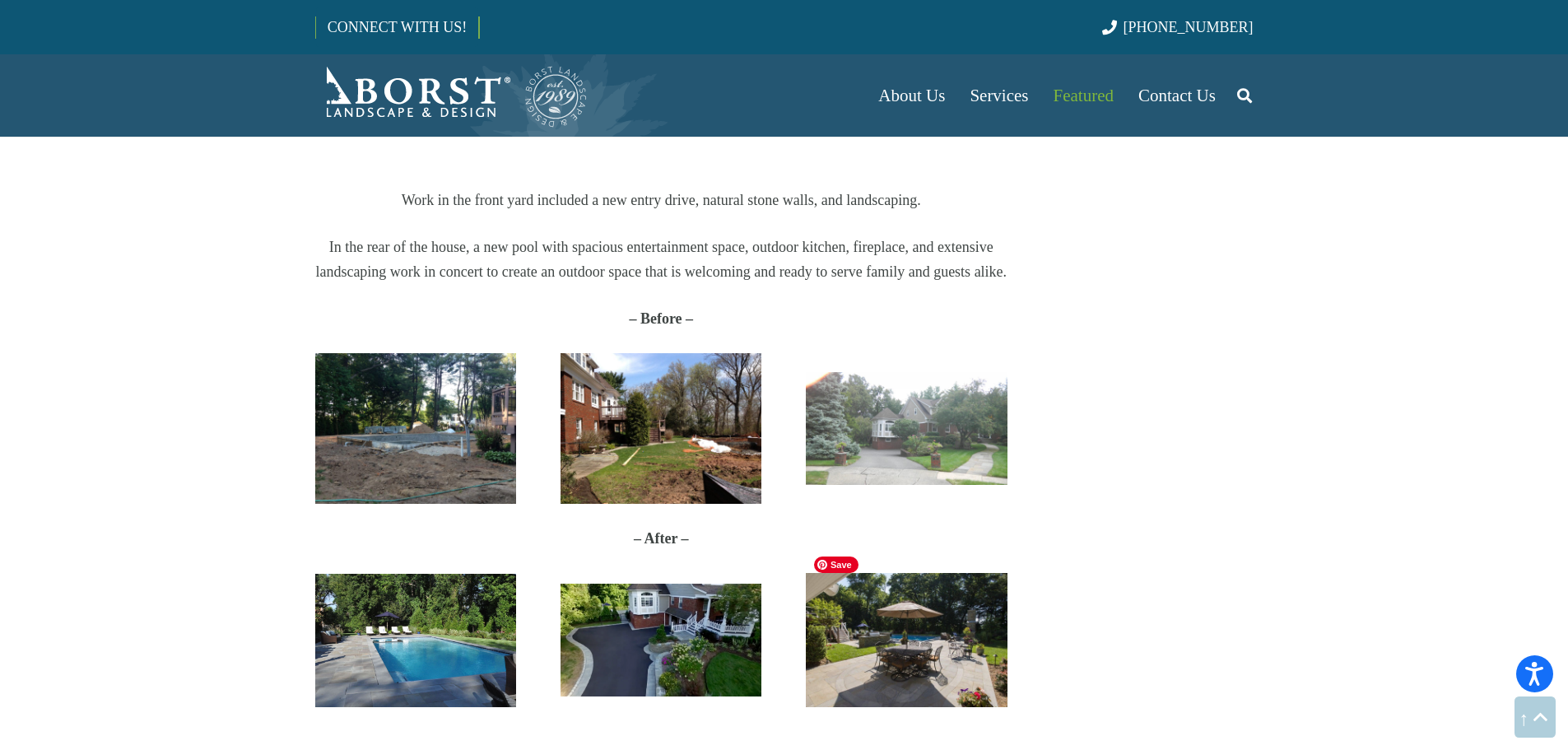
click at [967, 594] on img "photo_2018-04-13_14-04-52" at bounding box center [906, 640] width 201 height 134
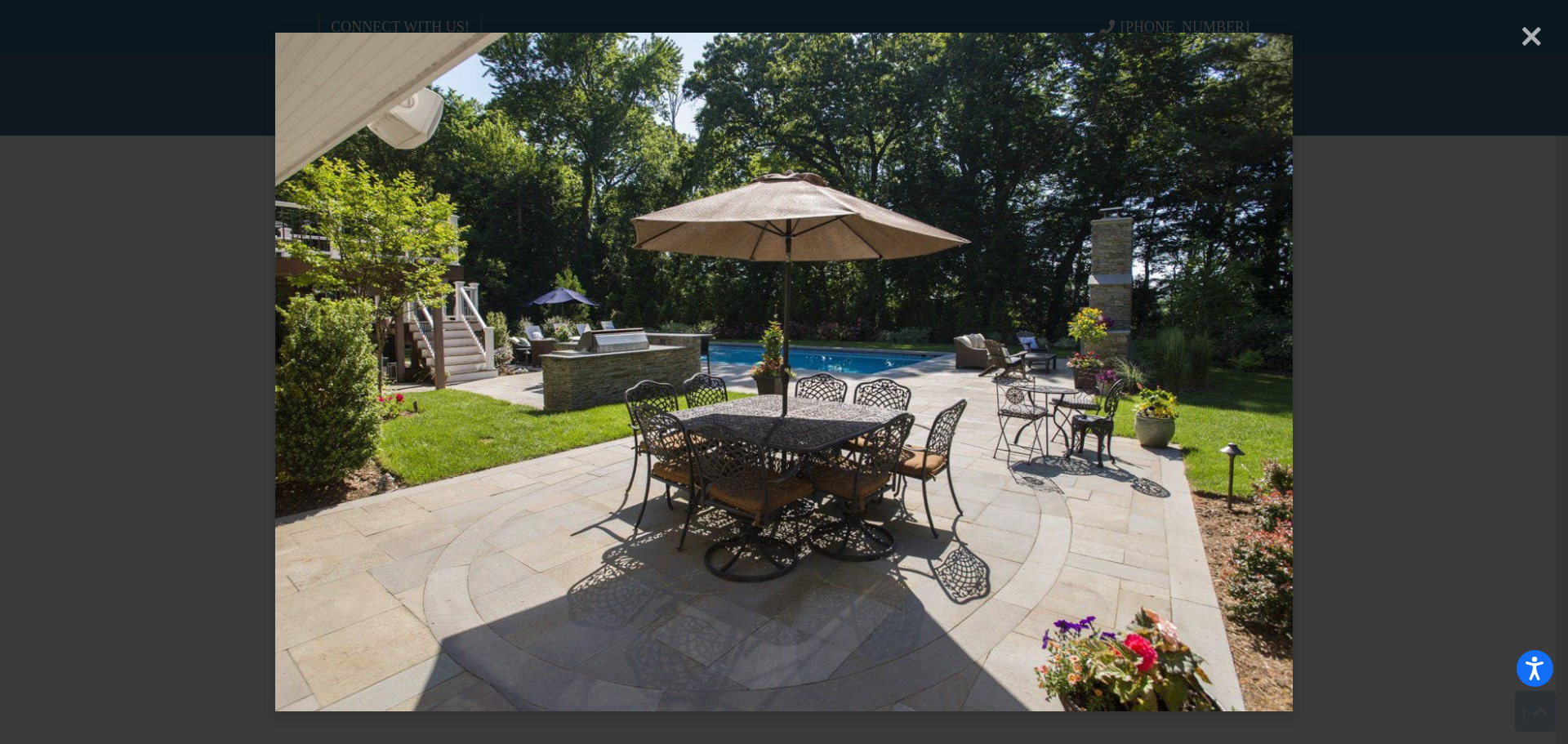
click at [1451, 156] on div "× Loading..." at bounding box center [784, 372] width 1568 height 744
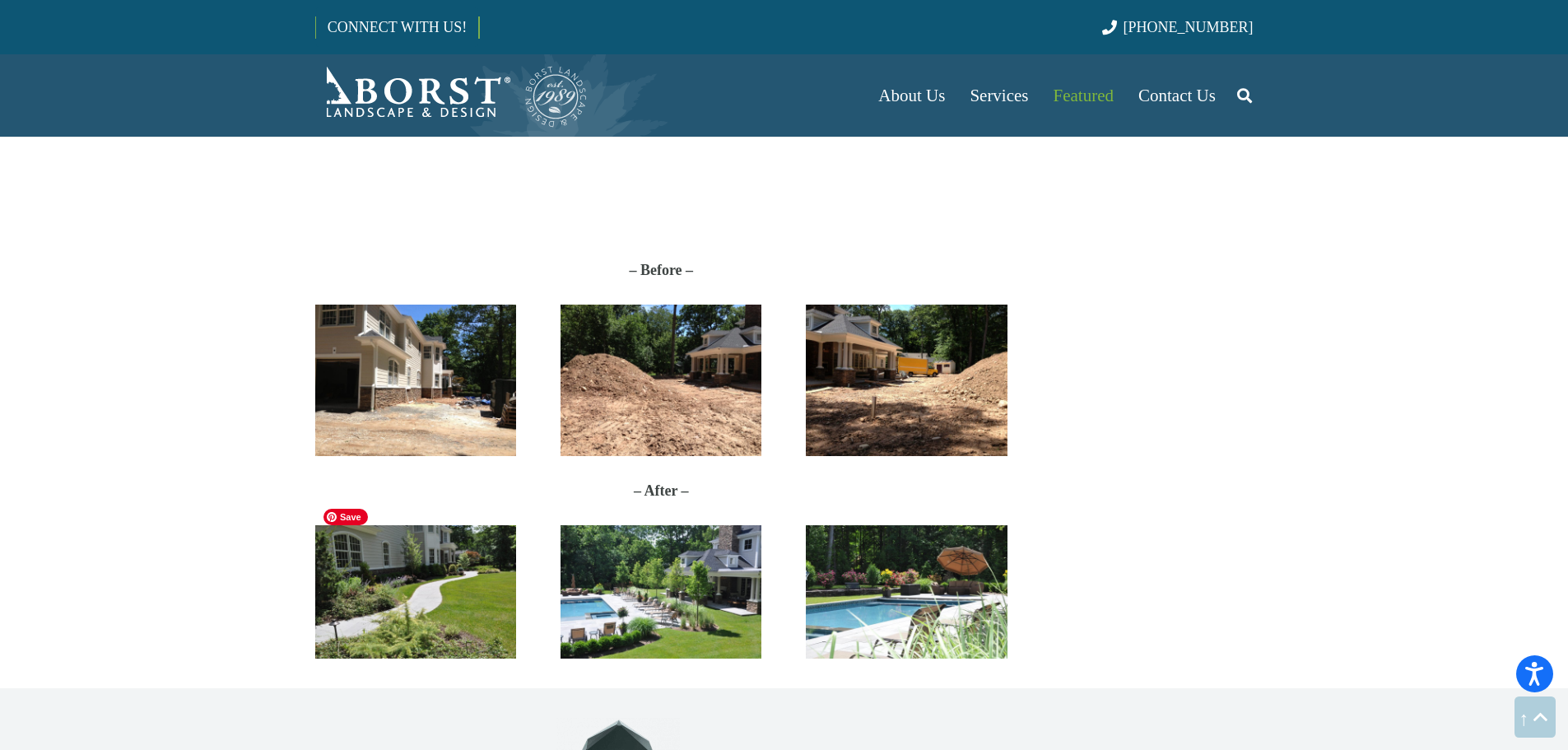
scroll to position [3869, 0]
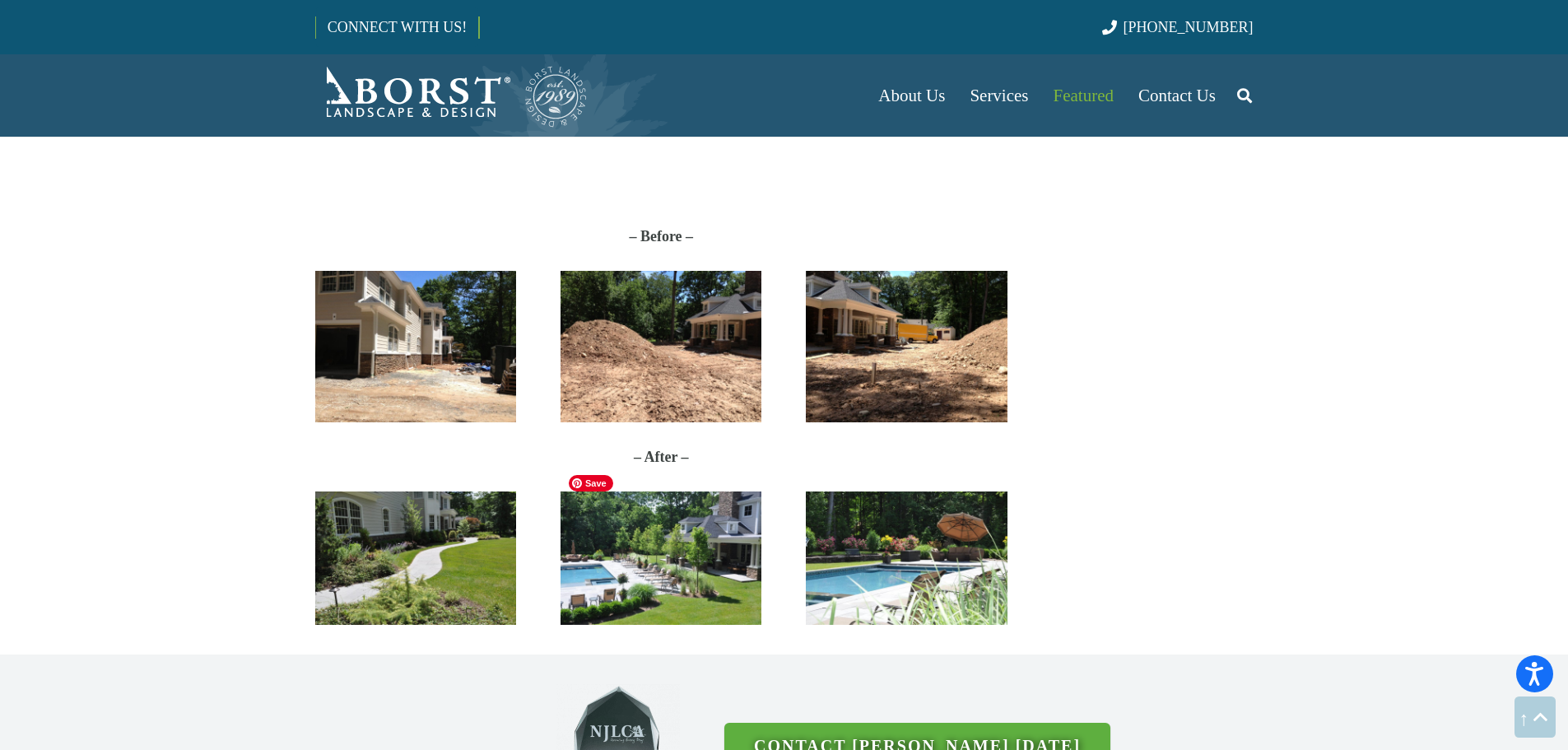
click at [597, 540] on img "DSC_5801" at bounding box center [661, 558] width 201 height 133
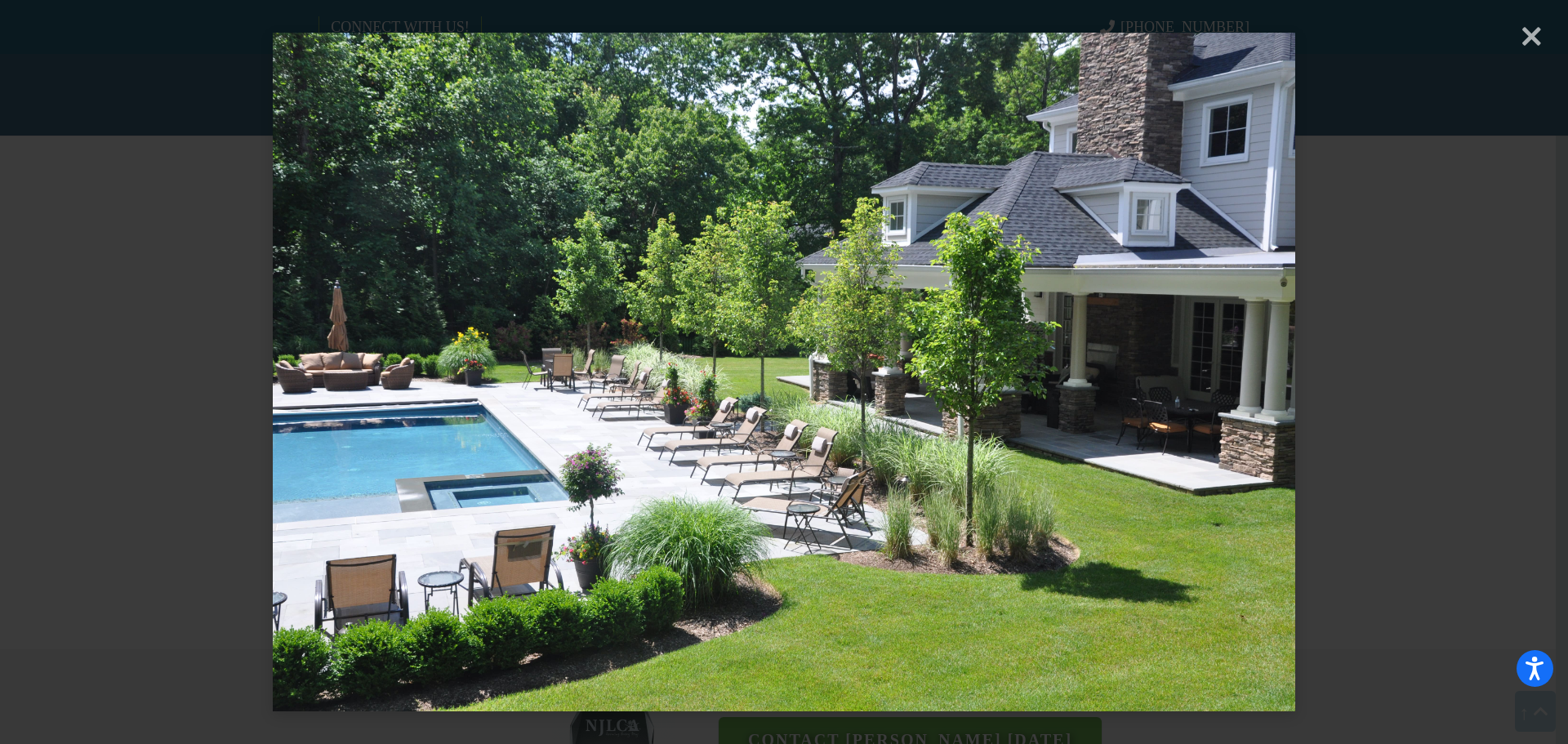
click at [1359, 263] on div "× Loading..." at bounding box center [784, 372] width 1568 height 744
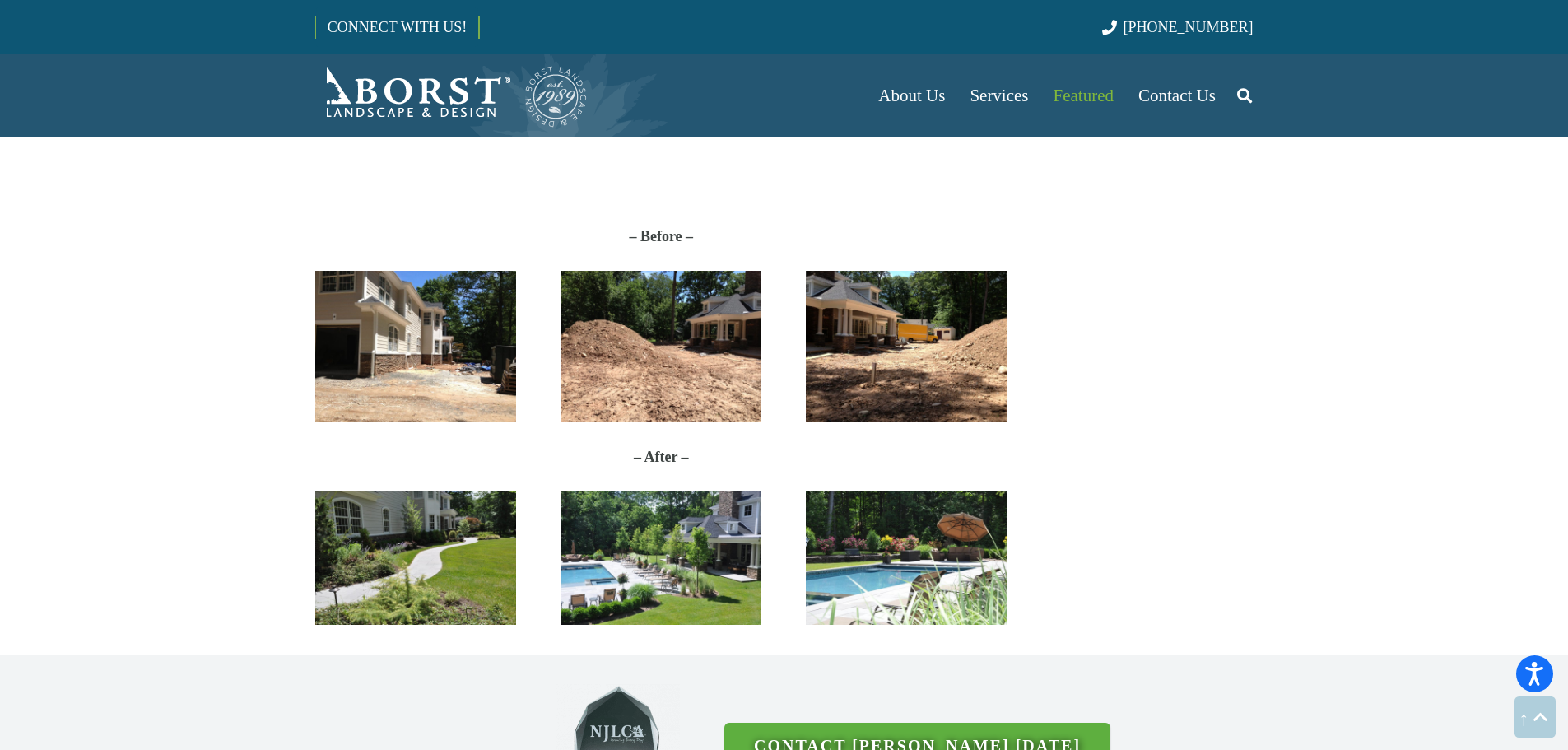
click at [952, 541] on img "DSC_5815" at bounding box center [906, 558] width 201 height 133
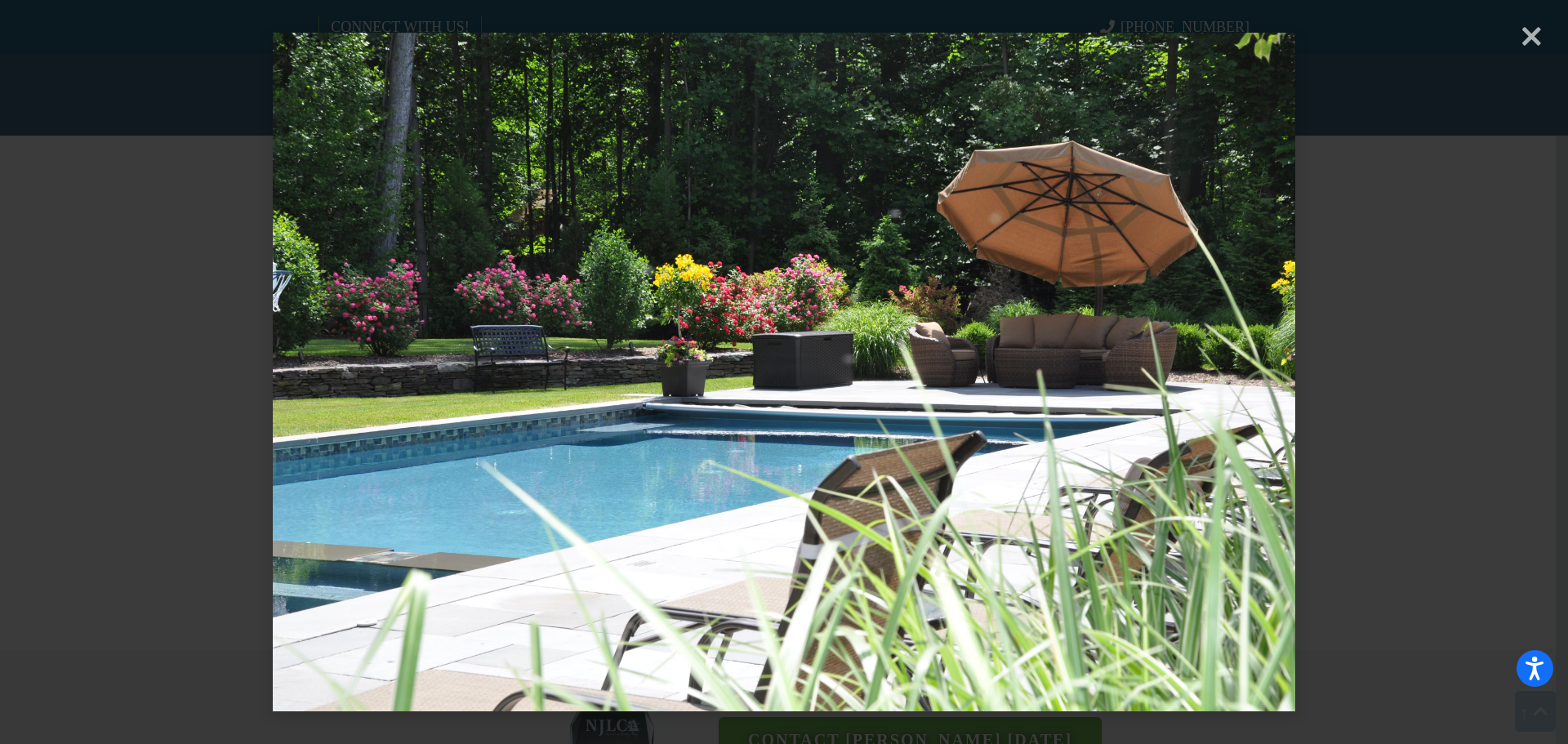
click at [1368, 299] on div "× Loading..." at bounding box center [784, 372] width 1568 height 744
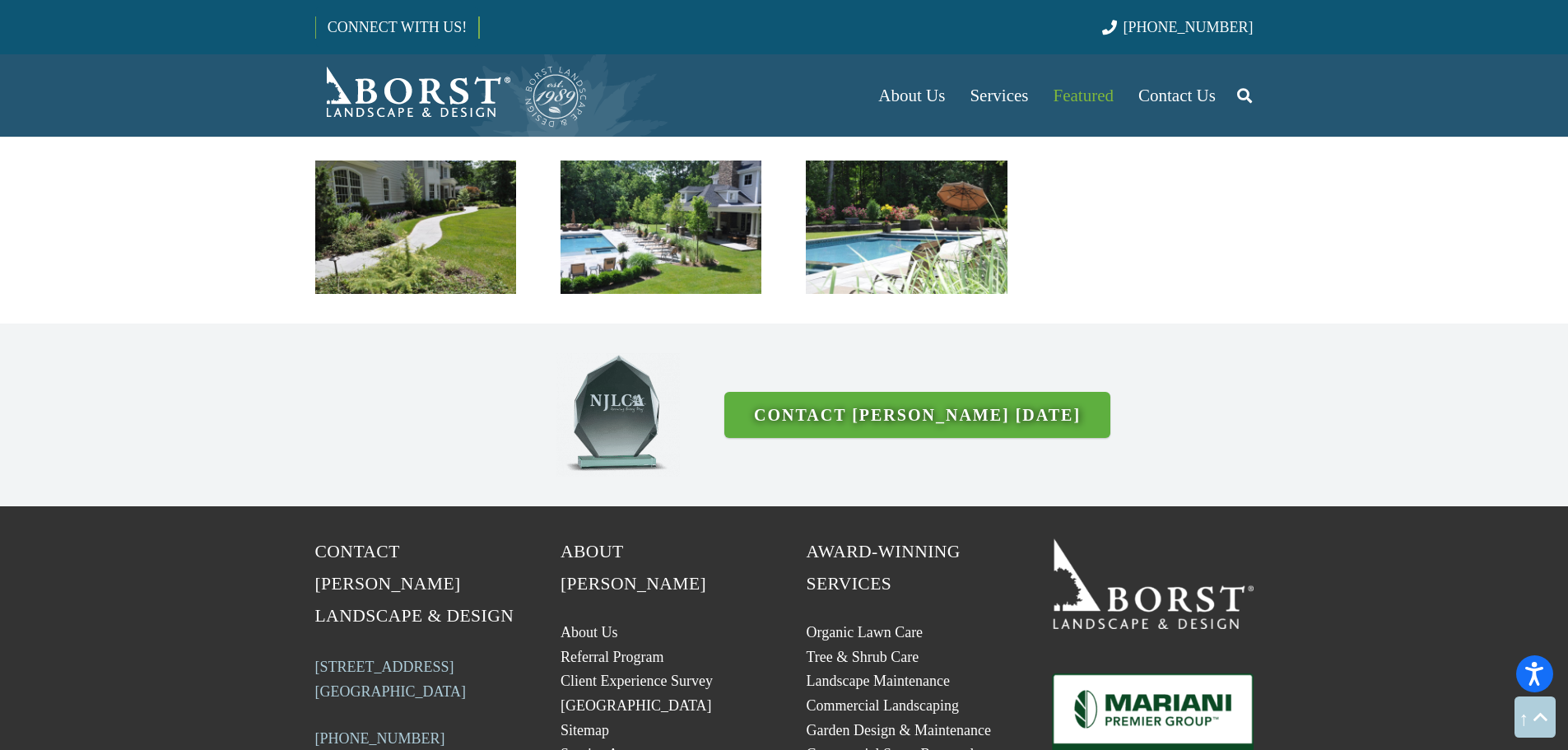
scroll to position [4199, 0]
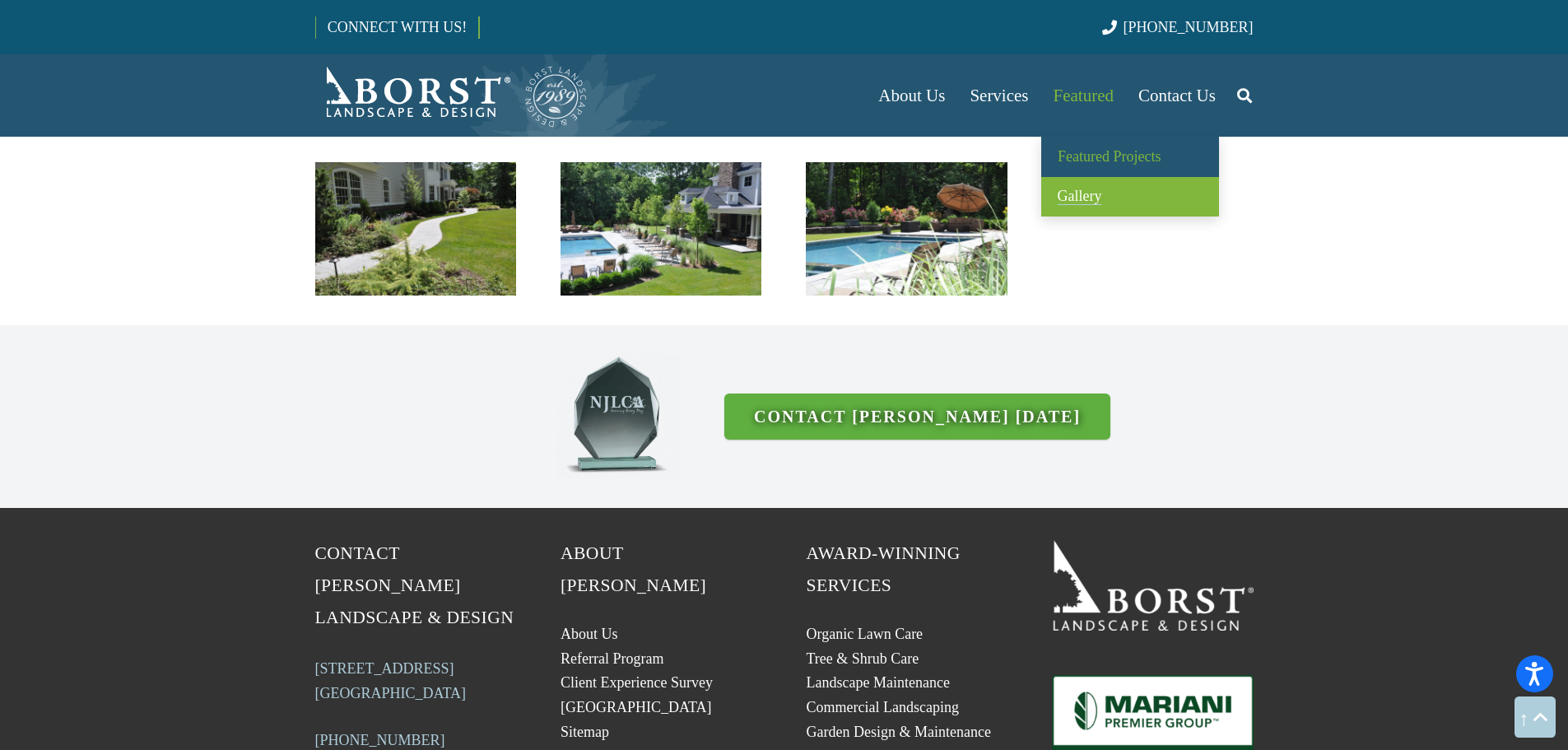
click at [1073, 198] on span "Gallery" at bounding box center [1079, 196] width 44 height 17
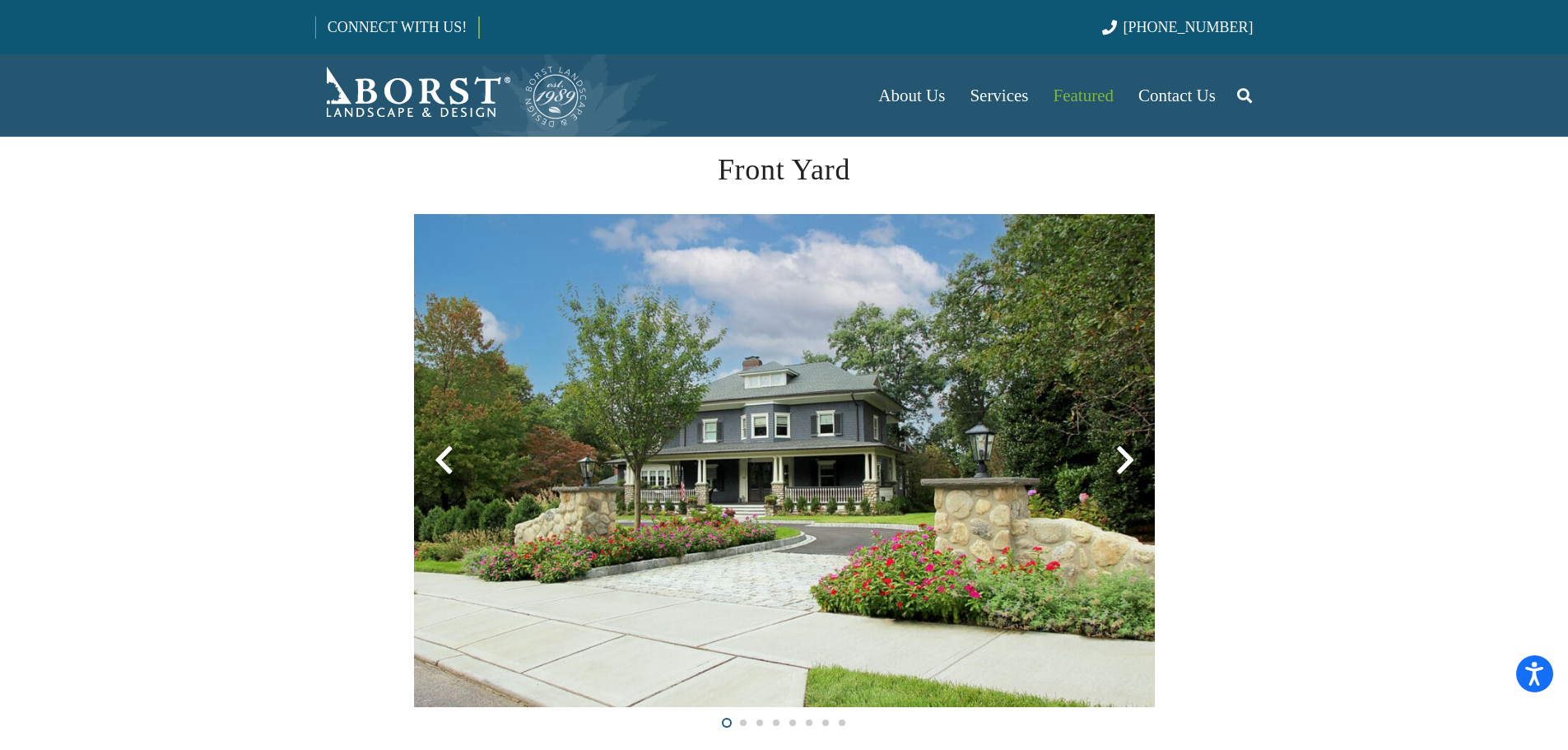
scroll to position [330, 0]
click at [1125, 466] on div at bounding box center [1124, 459] width 59 height 59
click at [1133, 462] on div at bounding box center [1124, 459] width 59 height 59
click at [1108, 459] on div at bounding box center [1124, 459] width 59 height 59
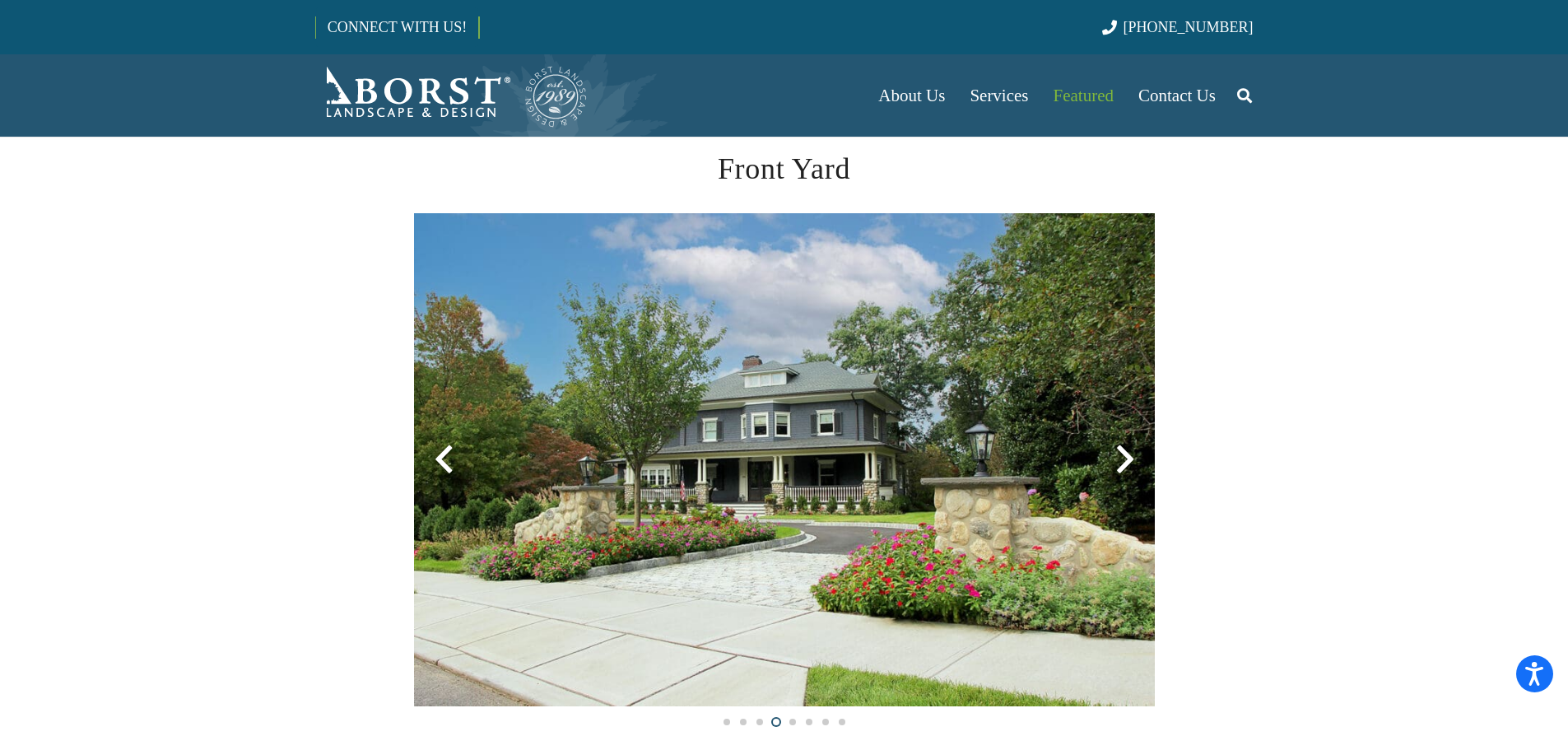
click at [1115, 459] on div at bounding box center [1124, 459] width 59 height 59
click at [1204, 445] on section "Front Yard" at bounding box center [784, 438] width 1568 height 643
click at [1126, 466] on div at bounding box center [1124, 459] width 59 height 59
click at [1129, 460] on div at bounding box center [1124, 459] width 59 height 59
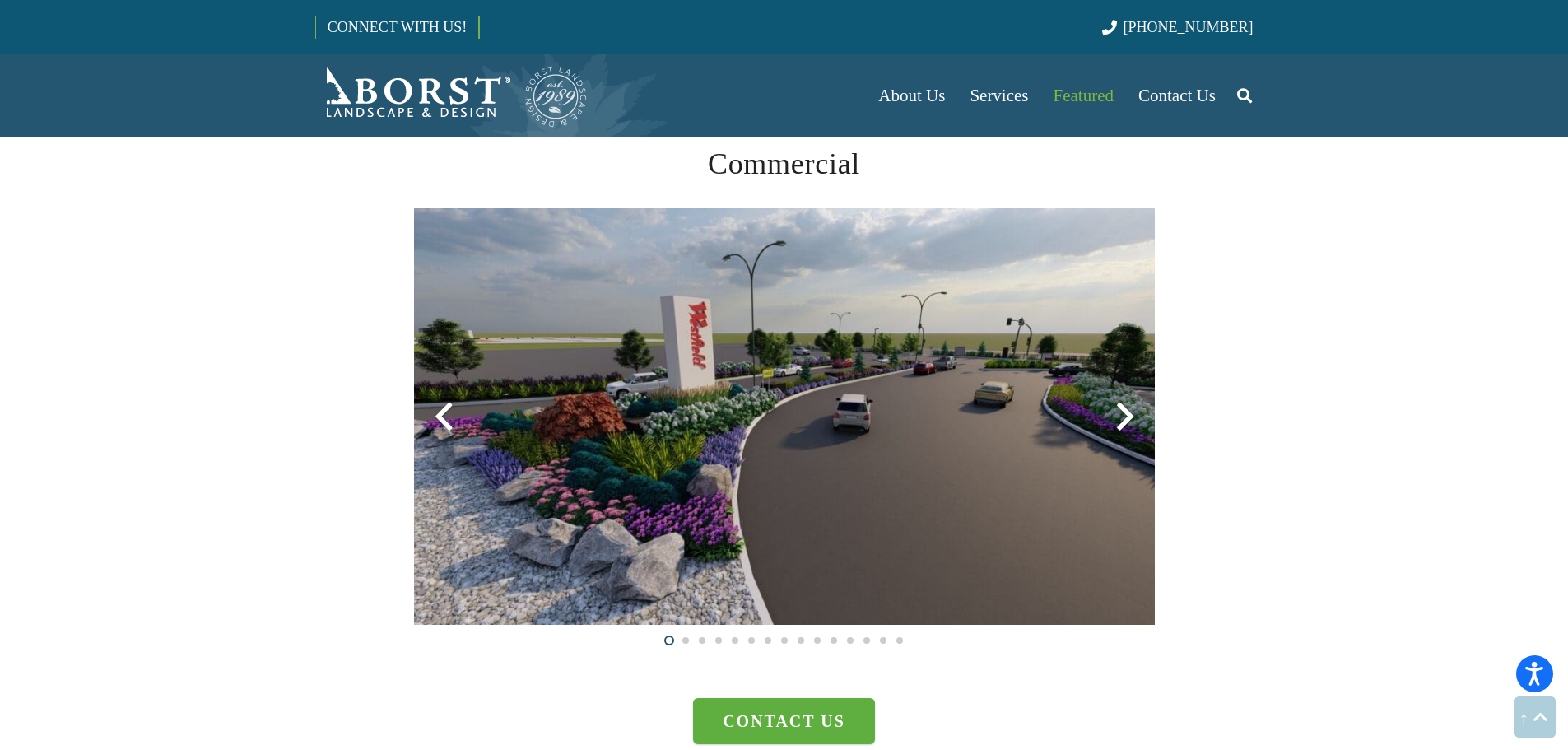
scroll to position [4281, 0]
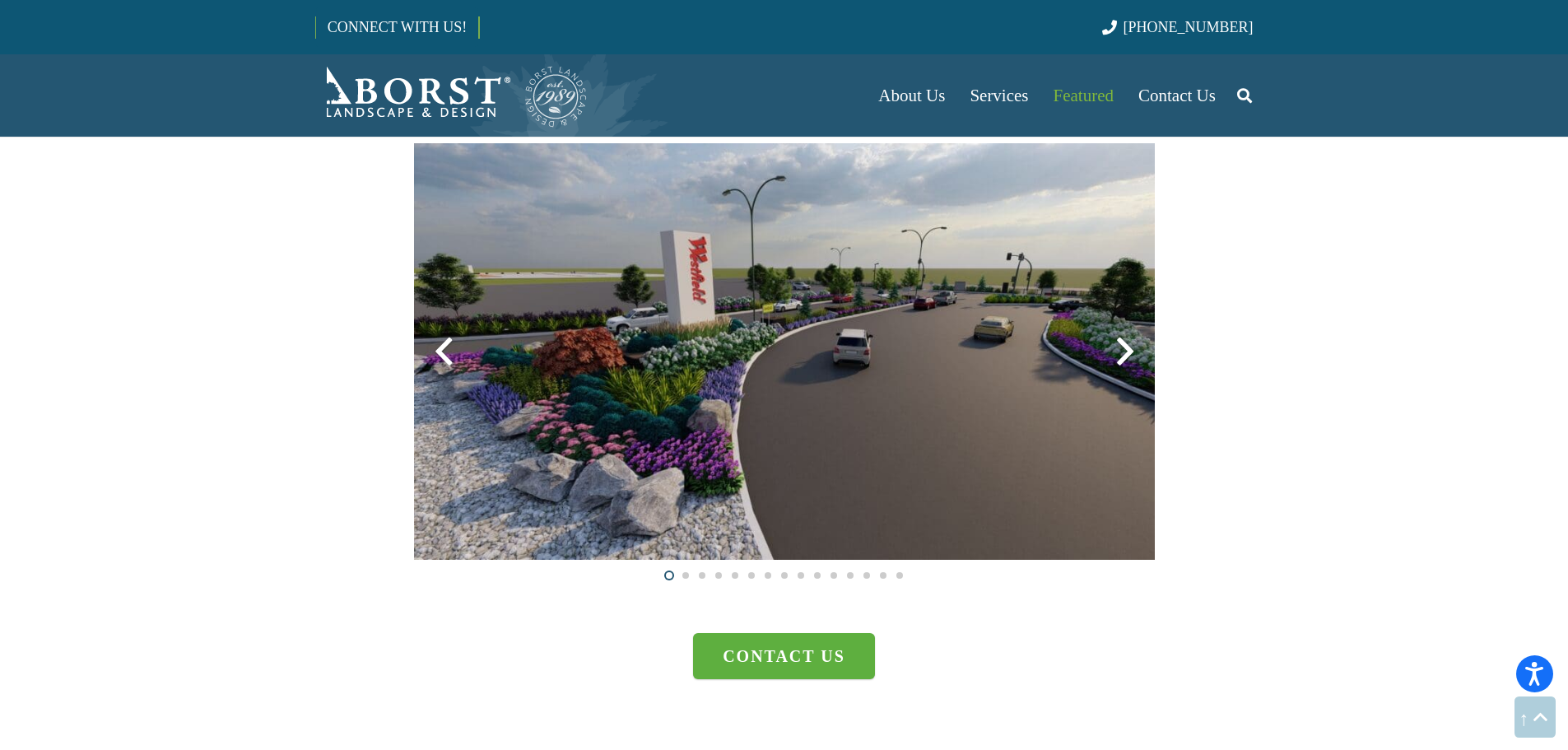
click at [1128, 361] on div at bounding box center [1124, 351] width 59 height 59
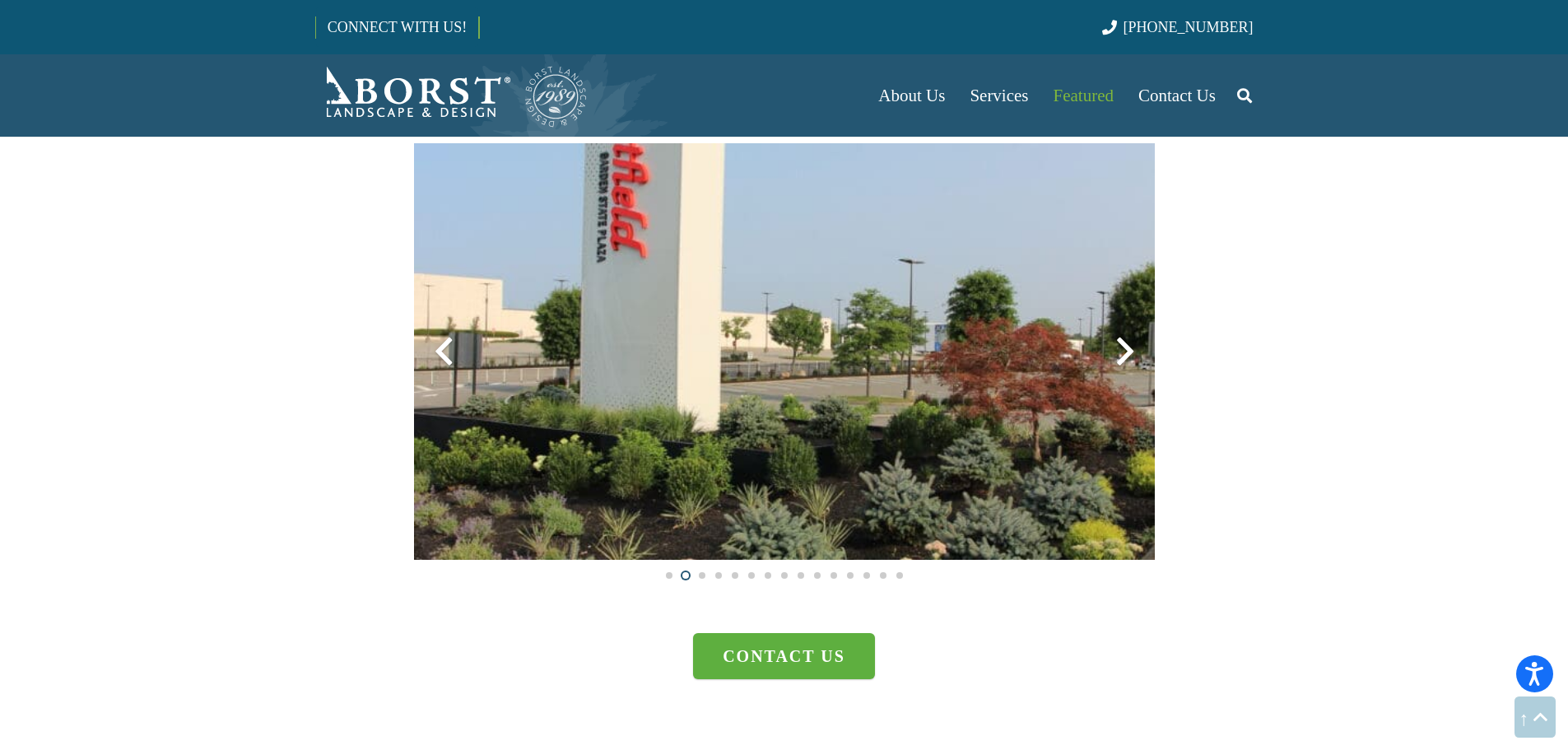
click at [1128, 361] on div at bounding box center [1124, 351] width 59 height 59
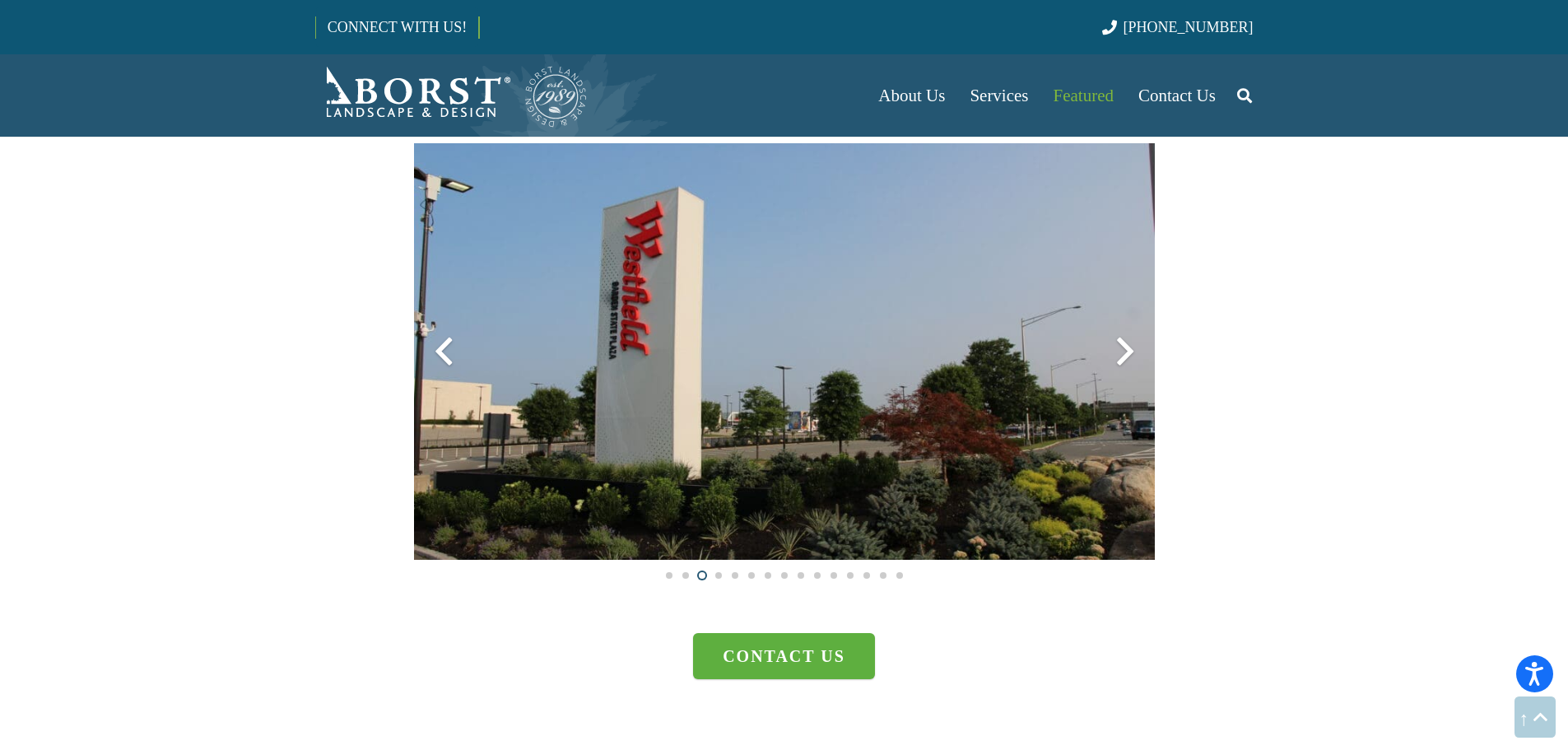
click at [1128, 361] on div at bounding box center [1124, 351] width 59 height 59
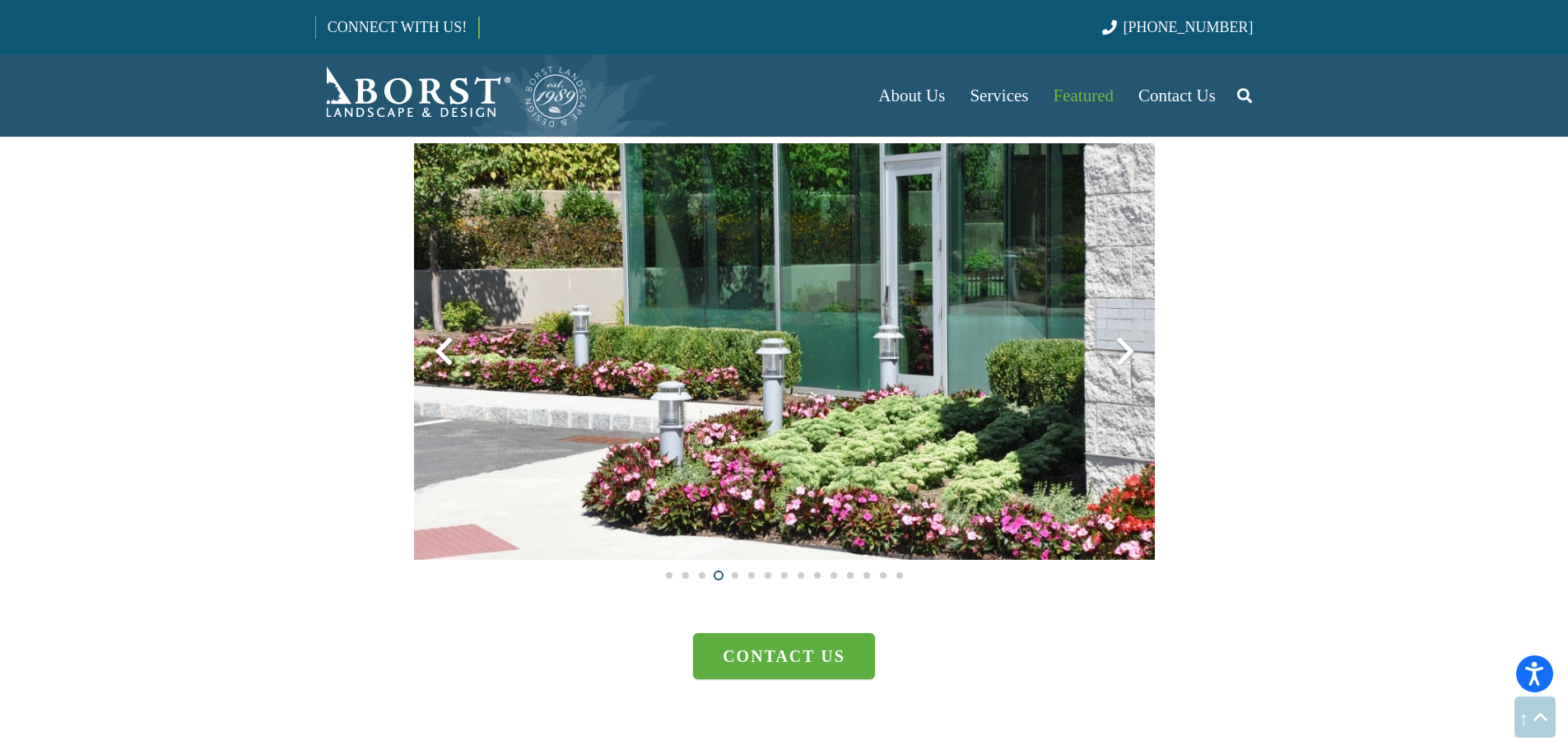
click at [1128, 361] on div at bounding box center [1124, 351] width 59 height 59
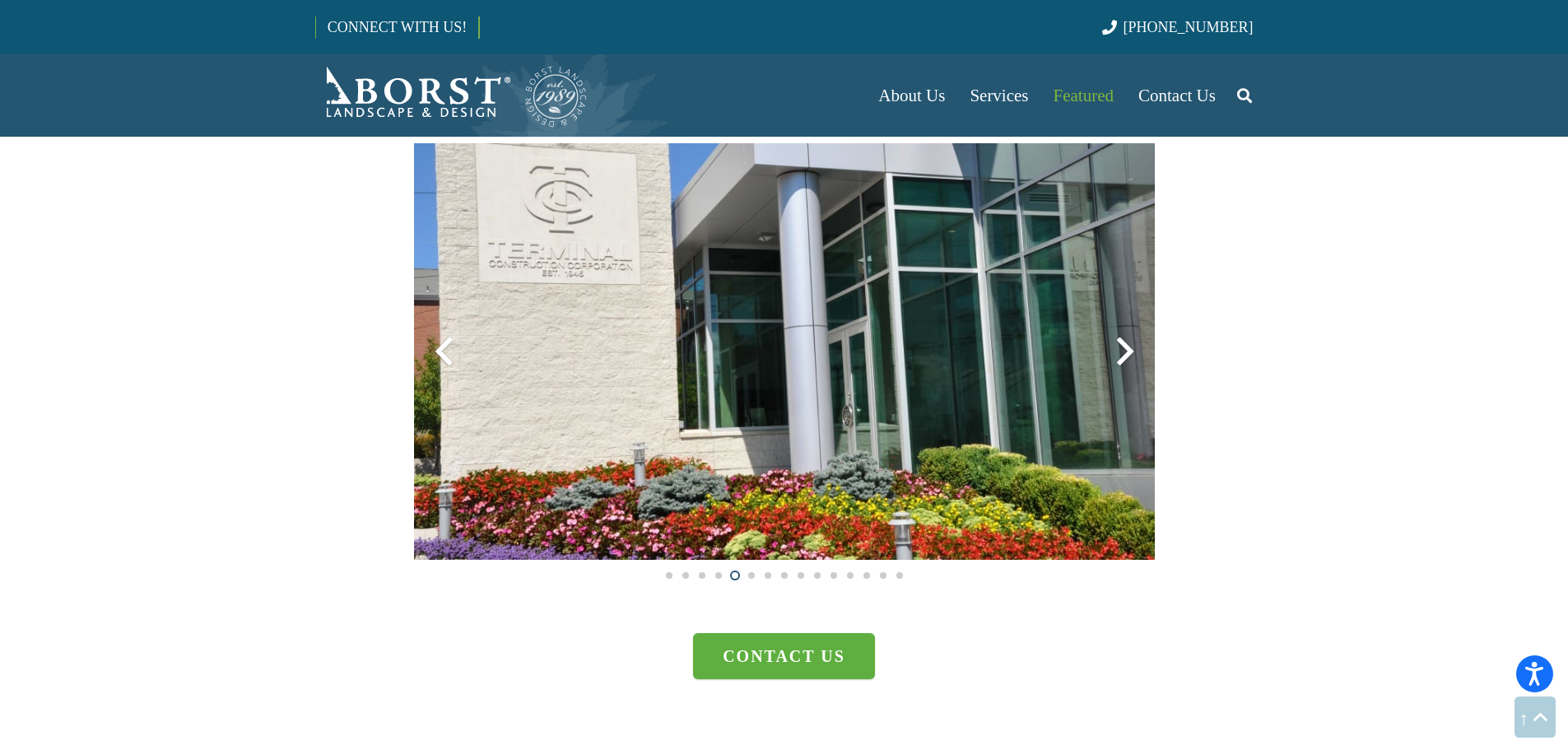
click at [1128, 361] on div at bounding box center [1124, 351] width 59 height 59
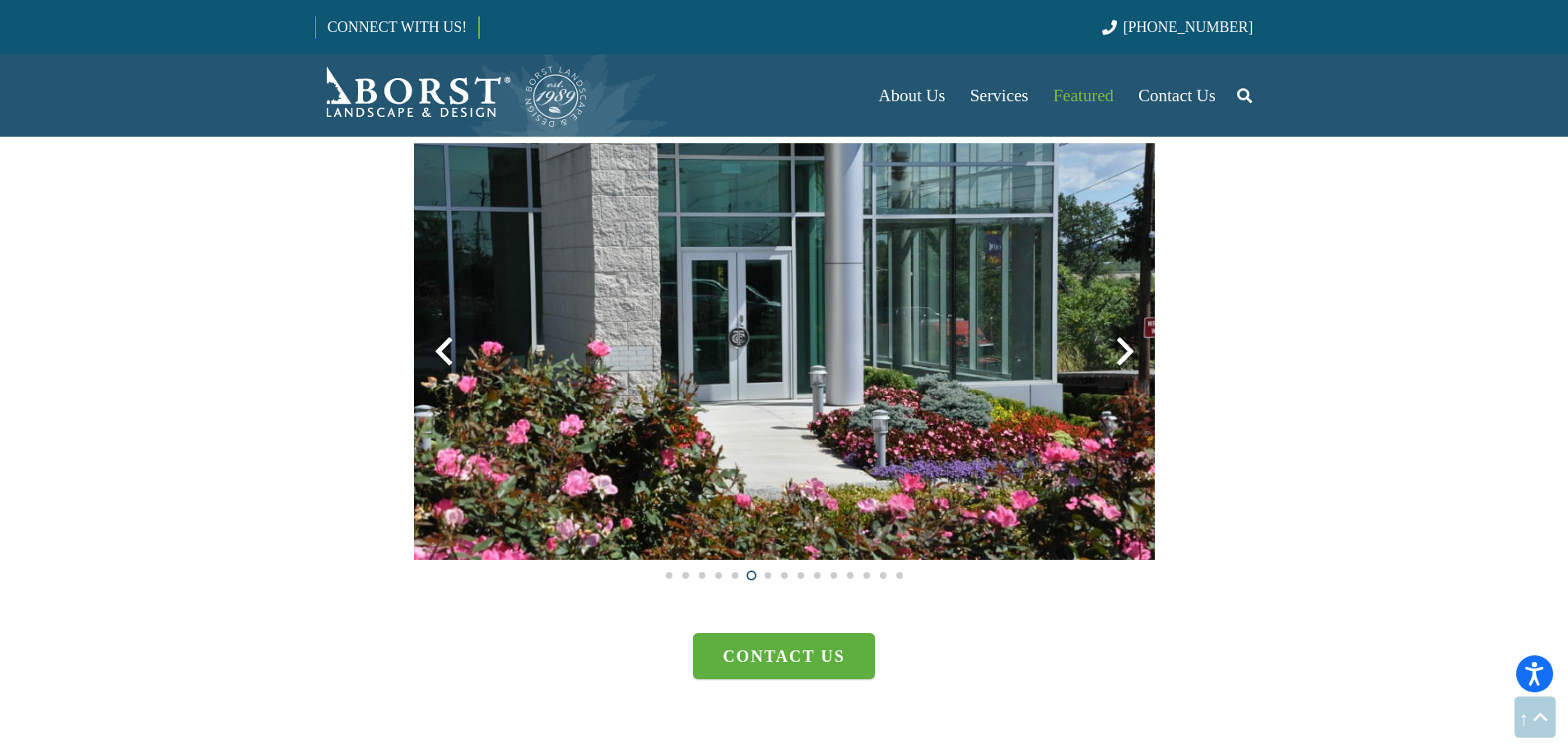
click at [1128, 361] on div at bounding box center [1124, 351] width 59 height 59
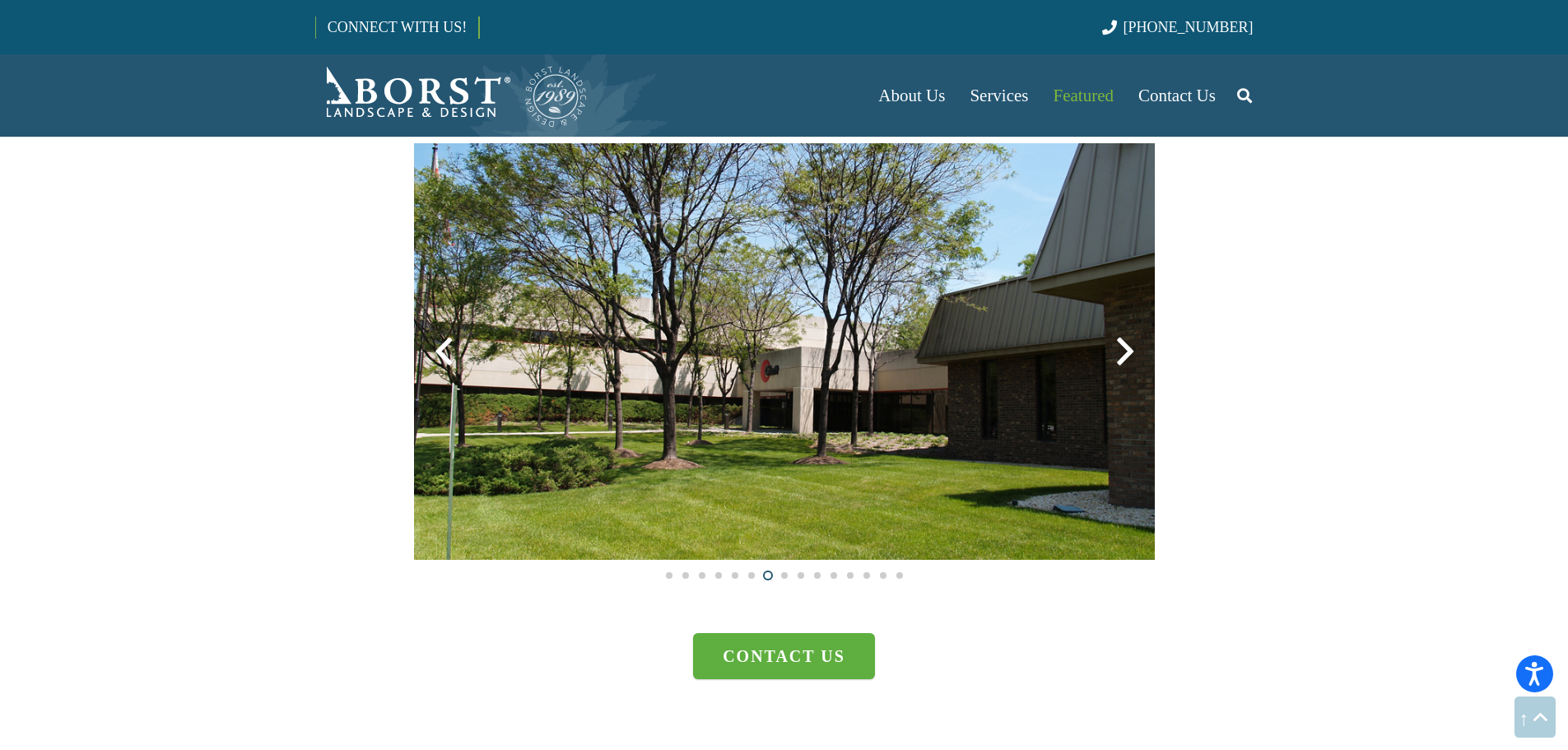
click at [1128, 361] on div at bounding box center [1124, 351] width 59 height 59
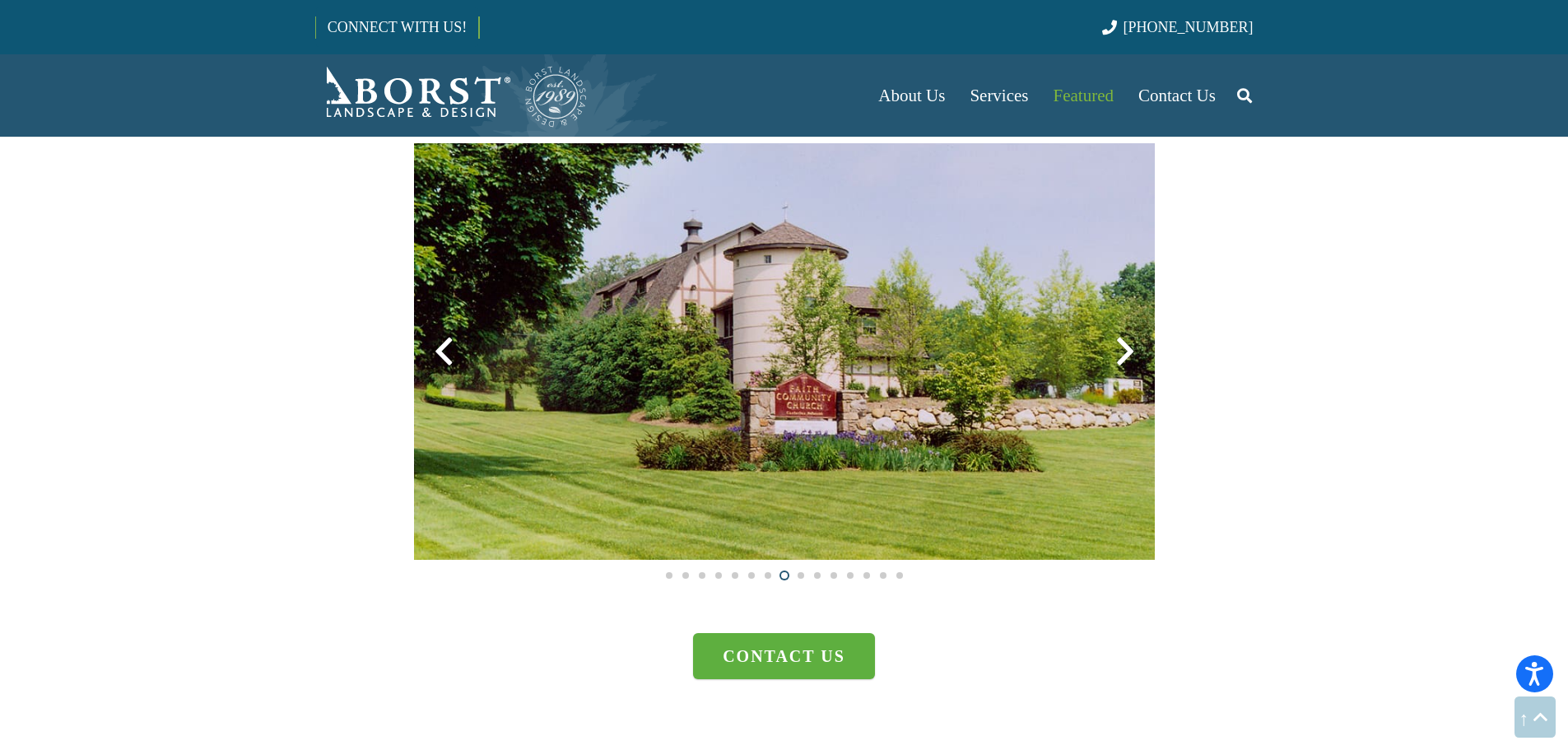
click at [1128, 361] on div at bounding box center [1124, 351] width 59 height 59
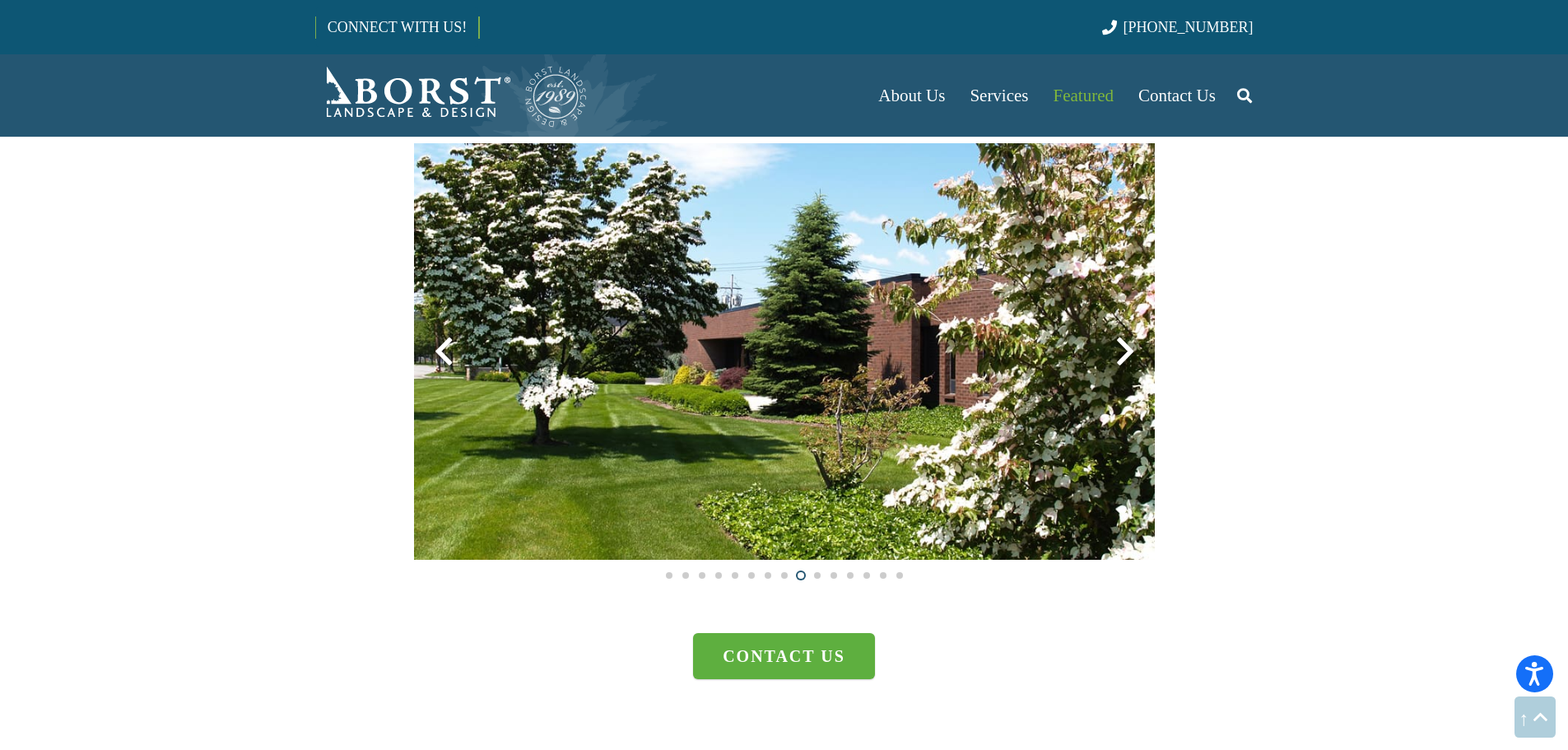
click at [1128, 361] on div at bounding box center [1124, 351] width 59 height 59
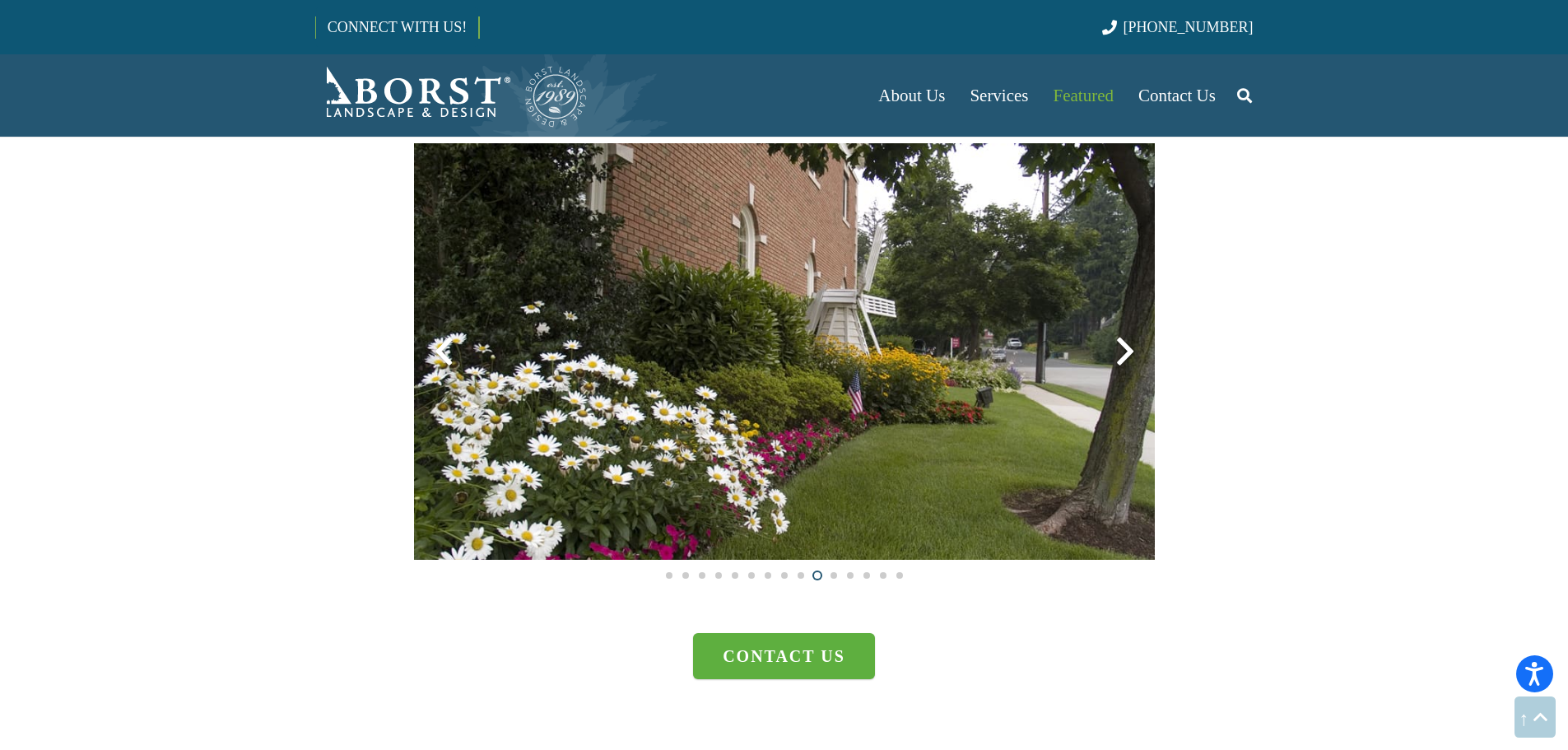
click at [1128, 361] on div at bounding box center [1124, 351] width 59 height 59
